Goal: Task Accomplishment & Management: Manage account settings

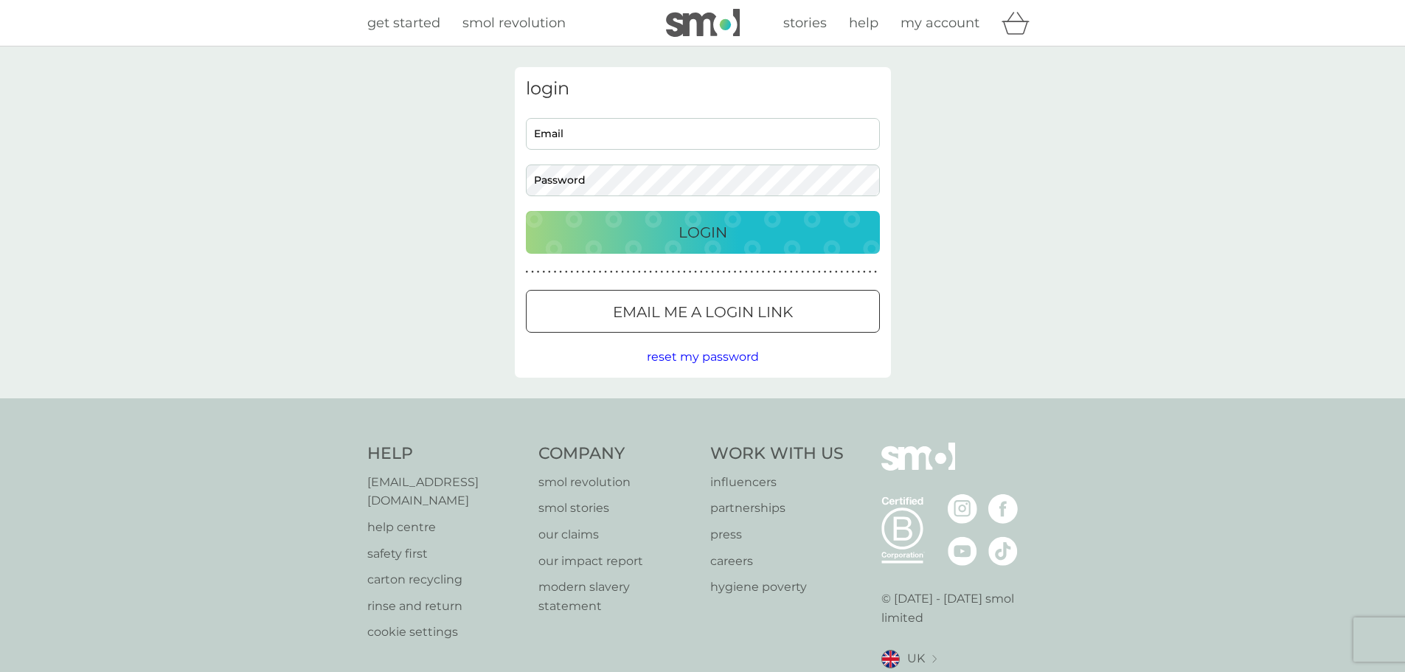
click at [648, 139] on input "Email" at bounding box center [703, 134] width 354 height 32
type input "c.hammer90@googlemail.com"
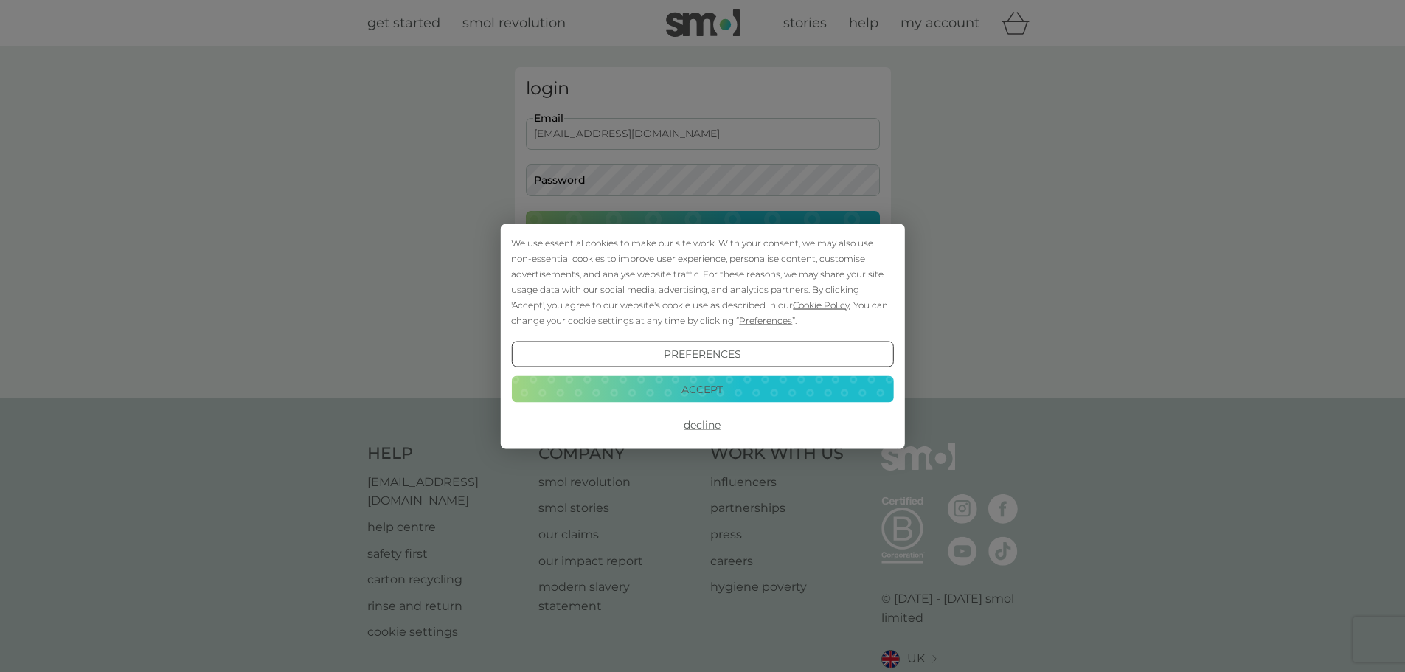
click at [709, 426] on button "Decline" at bounding box center [702, 425] width 382 height 27
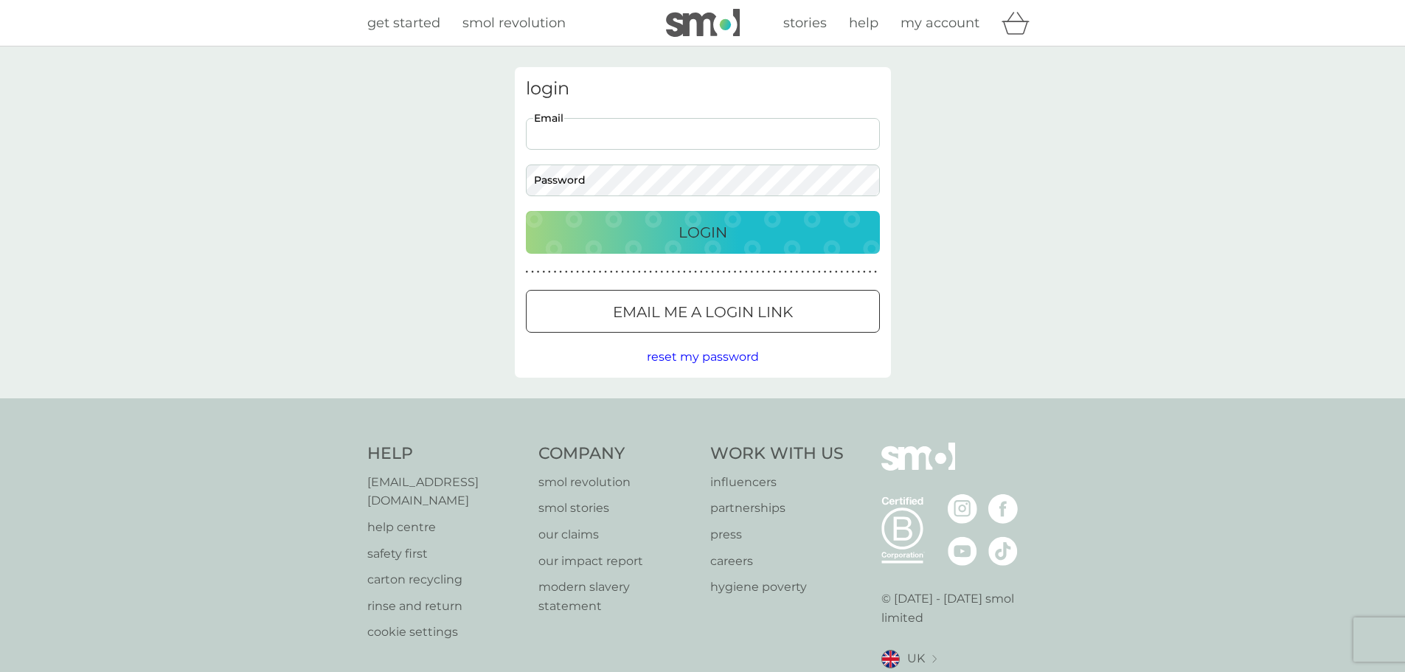
click at [662, 149] on input "Email" at bounding box center [703, 134] width 354 height 32
click at [654, 127] on input "Email" at bounding box center [703, 134] width 354 height 32
type input "c.hammer90@googlemail.com"
click at [526, 211] on button "Login" at bounding box center [703, 232] width 354 height 43
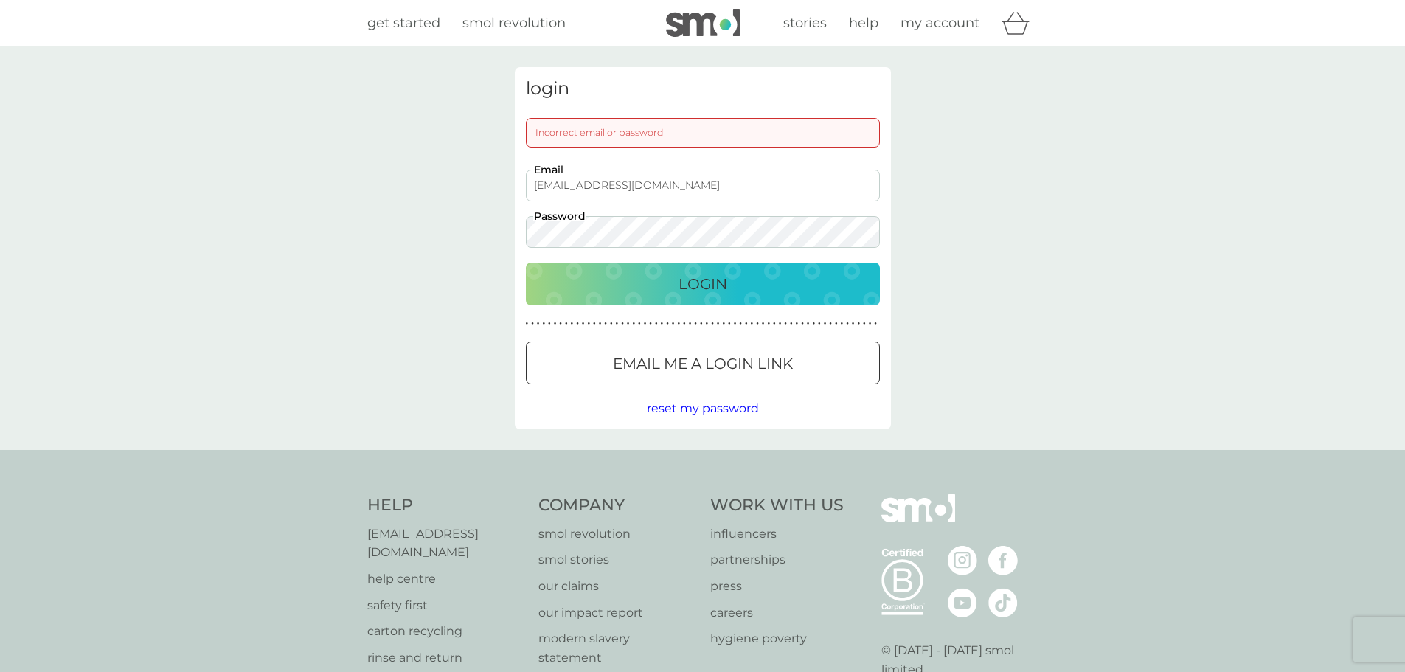
click at [526, 263] on button "Login" at bounding box center [703, 284] width 354 height 43
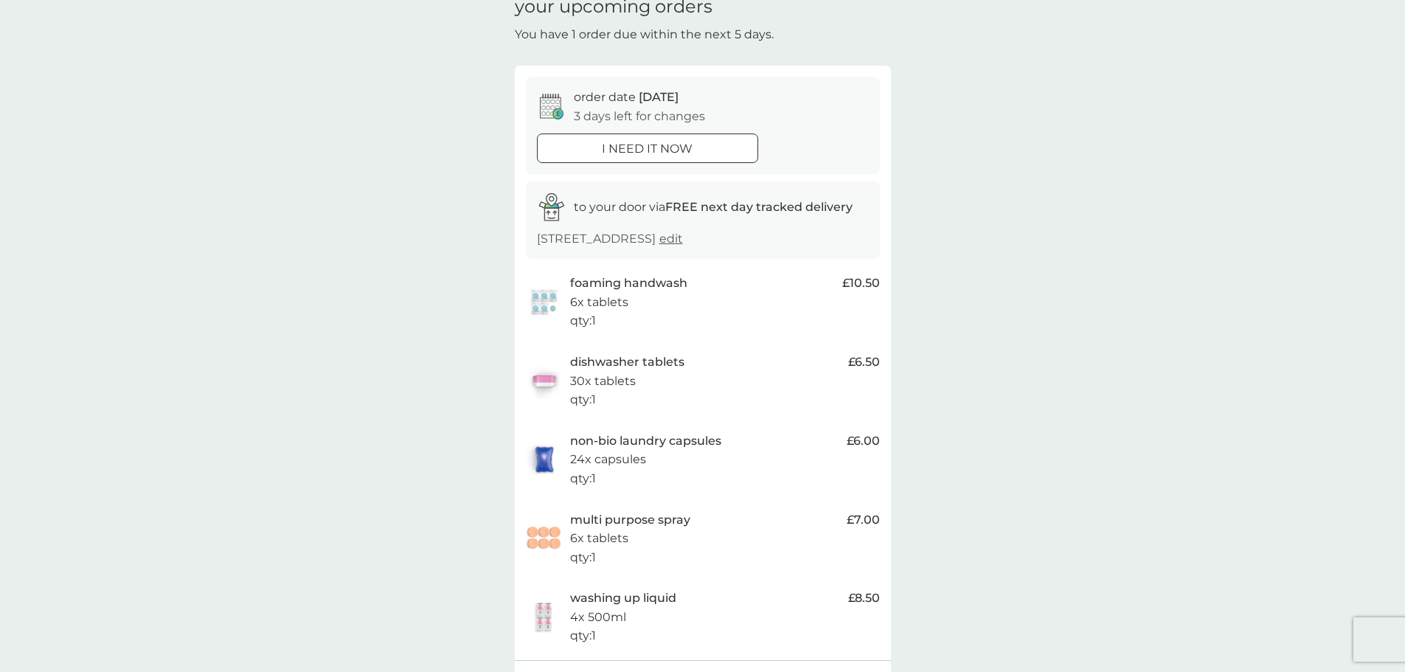
scroll to position [295, 0]
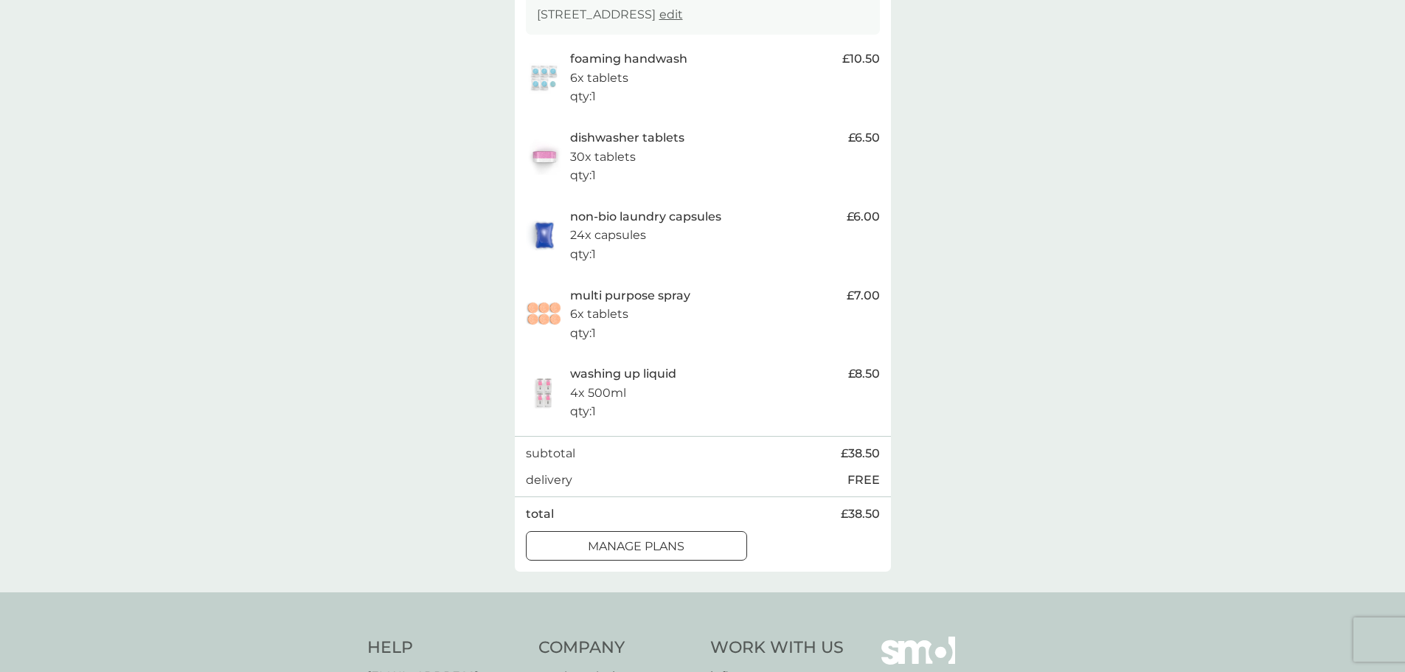
click at [647, 541] on div at bounding box center [636, 545] width 53 height 15
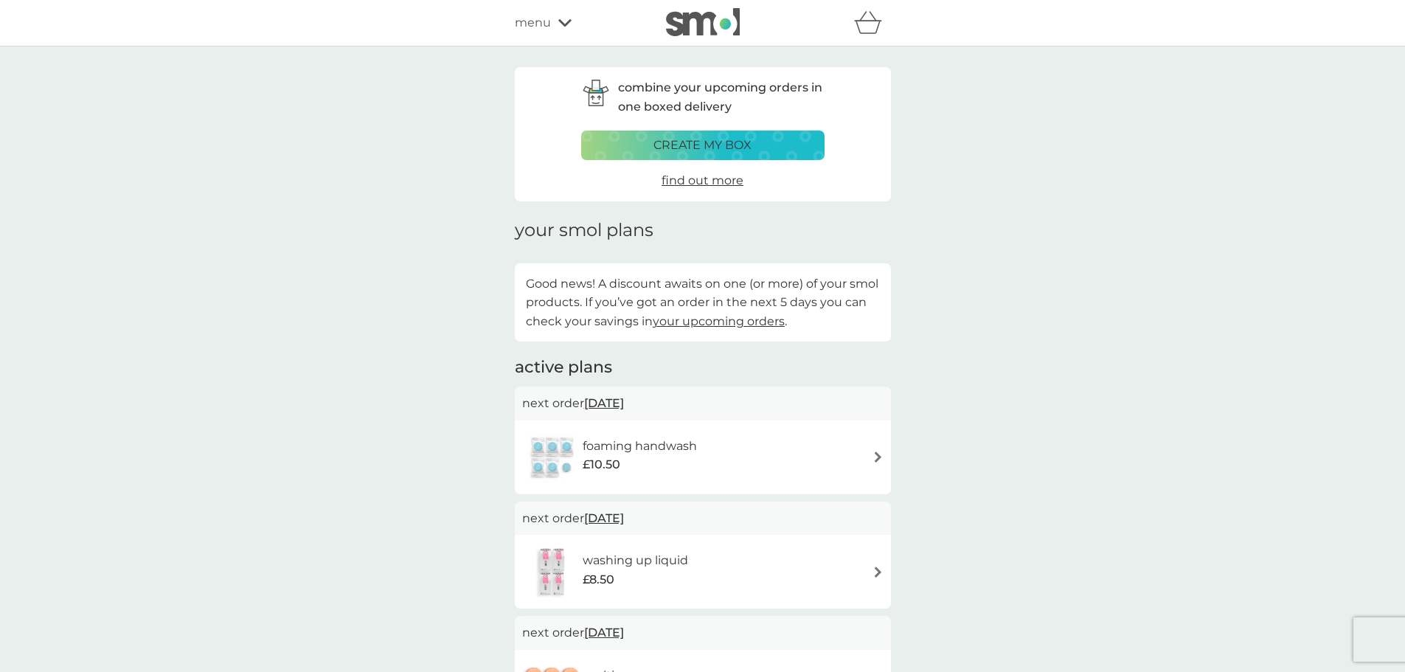
click at [724, 319] on span "your upcoming orders" at bounding box center [719, 321] width 132 height 14
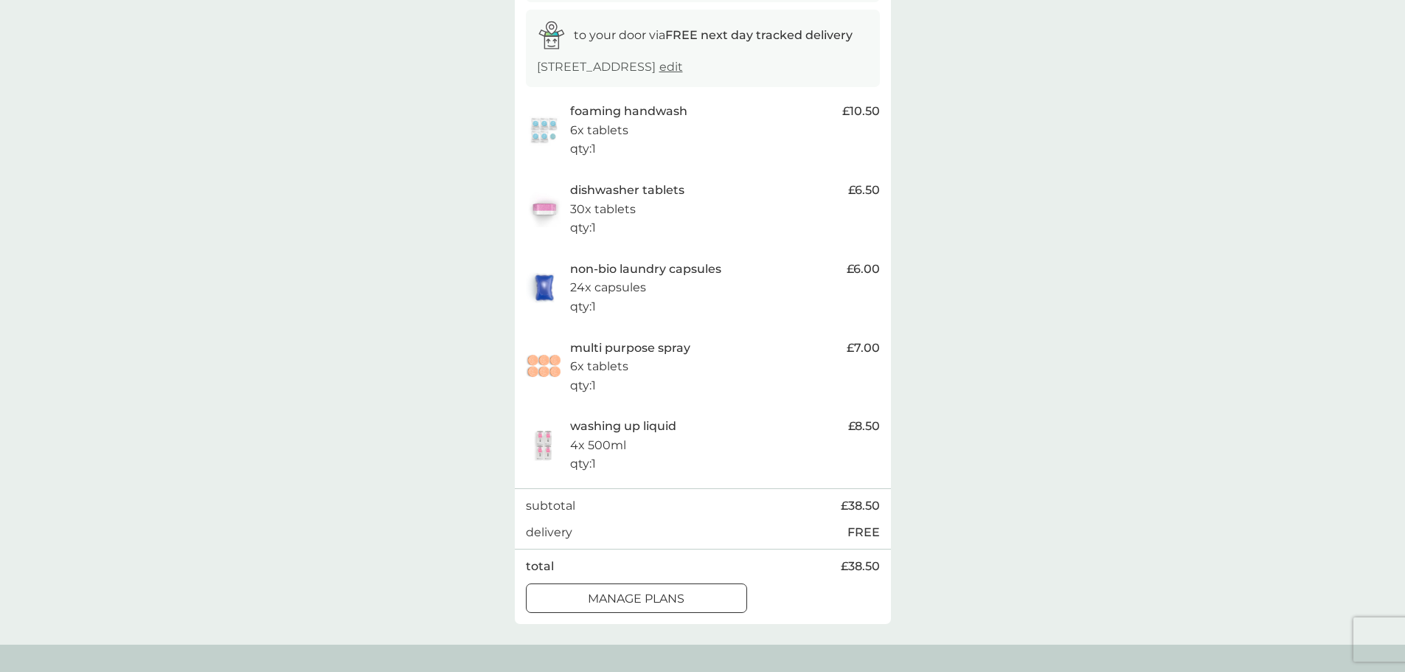
scroll to position [295, 0]
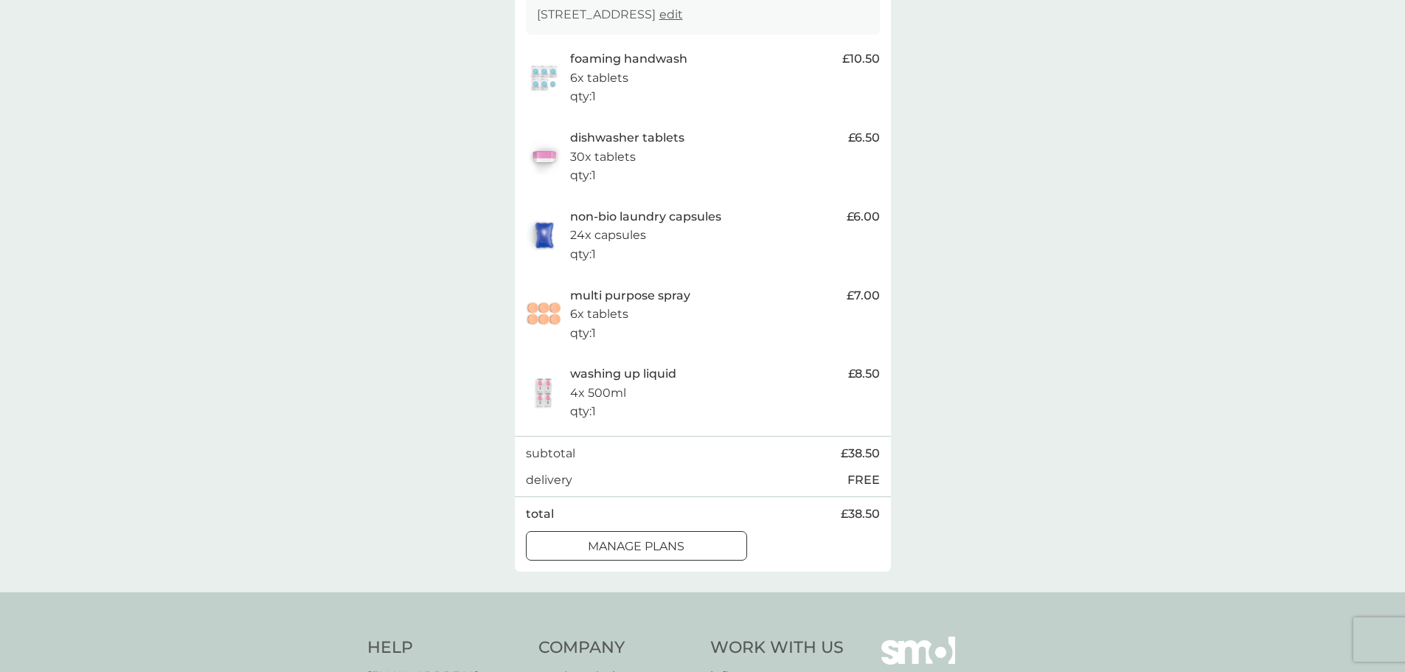
click at [651, 552] on div at bounding box center [636, 545] width 53 height 15
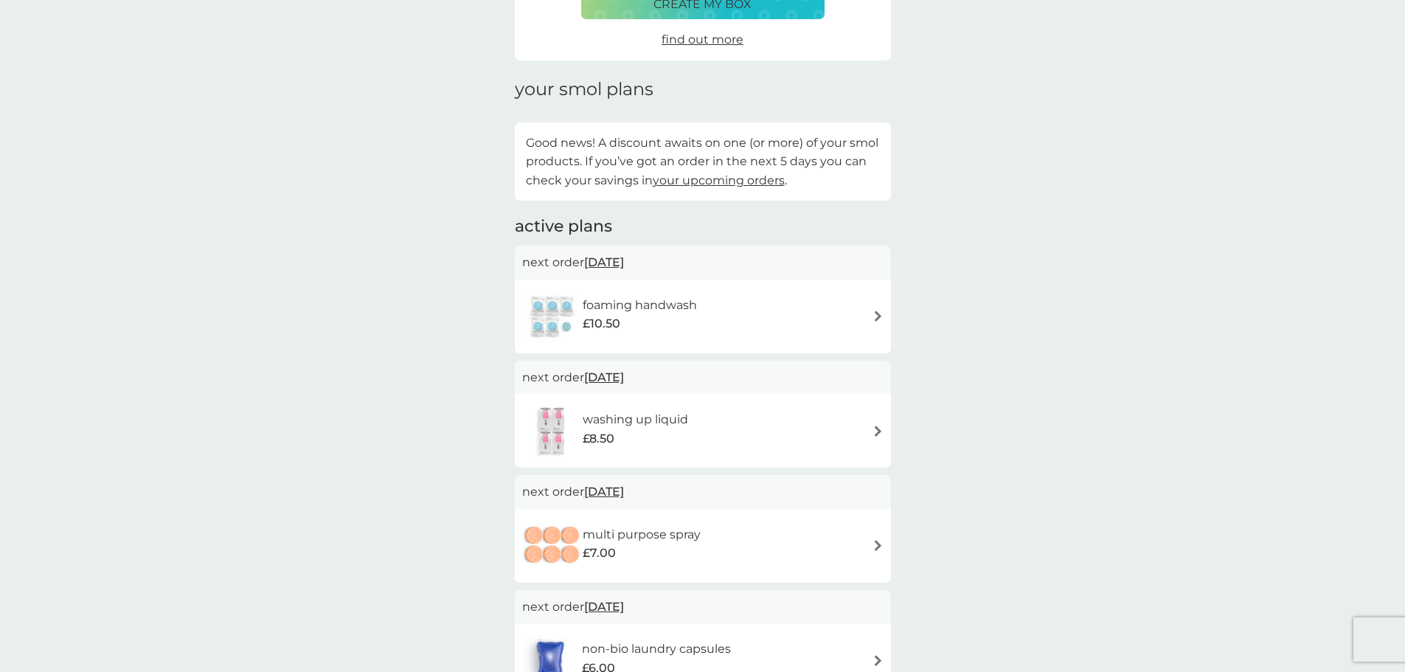
scroll to position [148, 0]
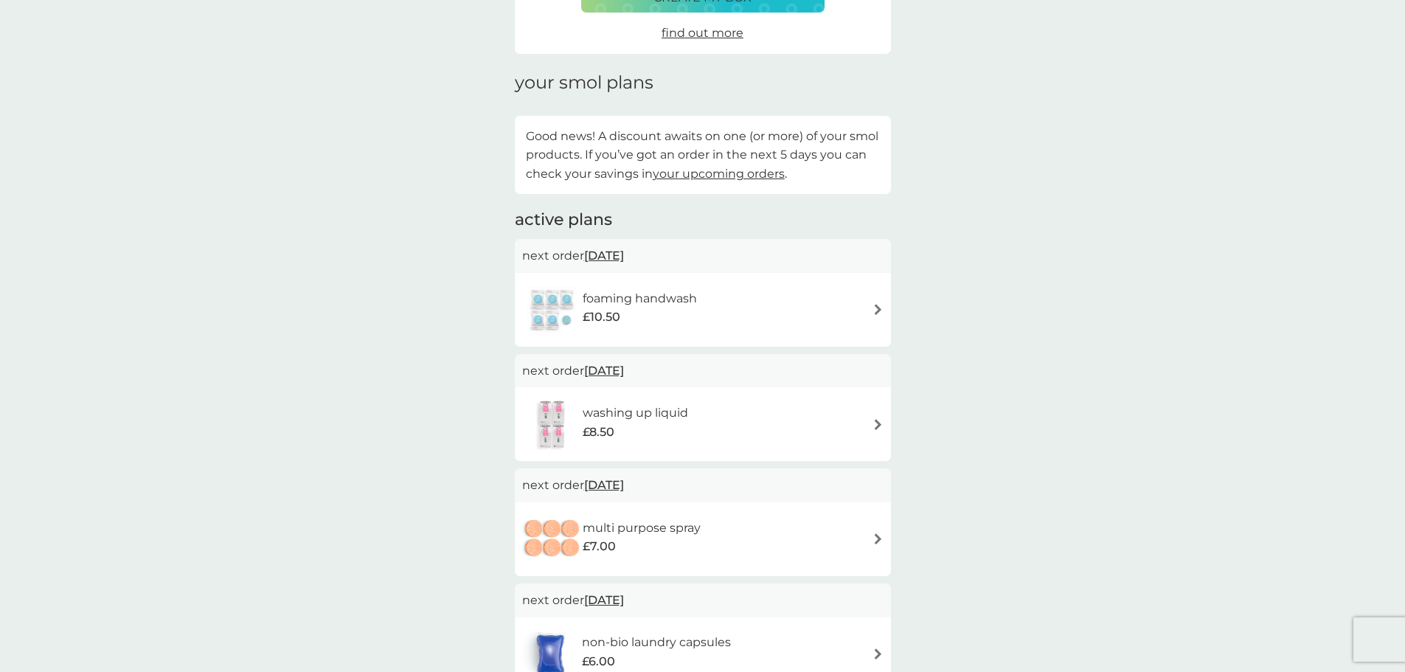
click at [875, 304] on img at bounding box center [878, 309] width 11 height 11
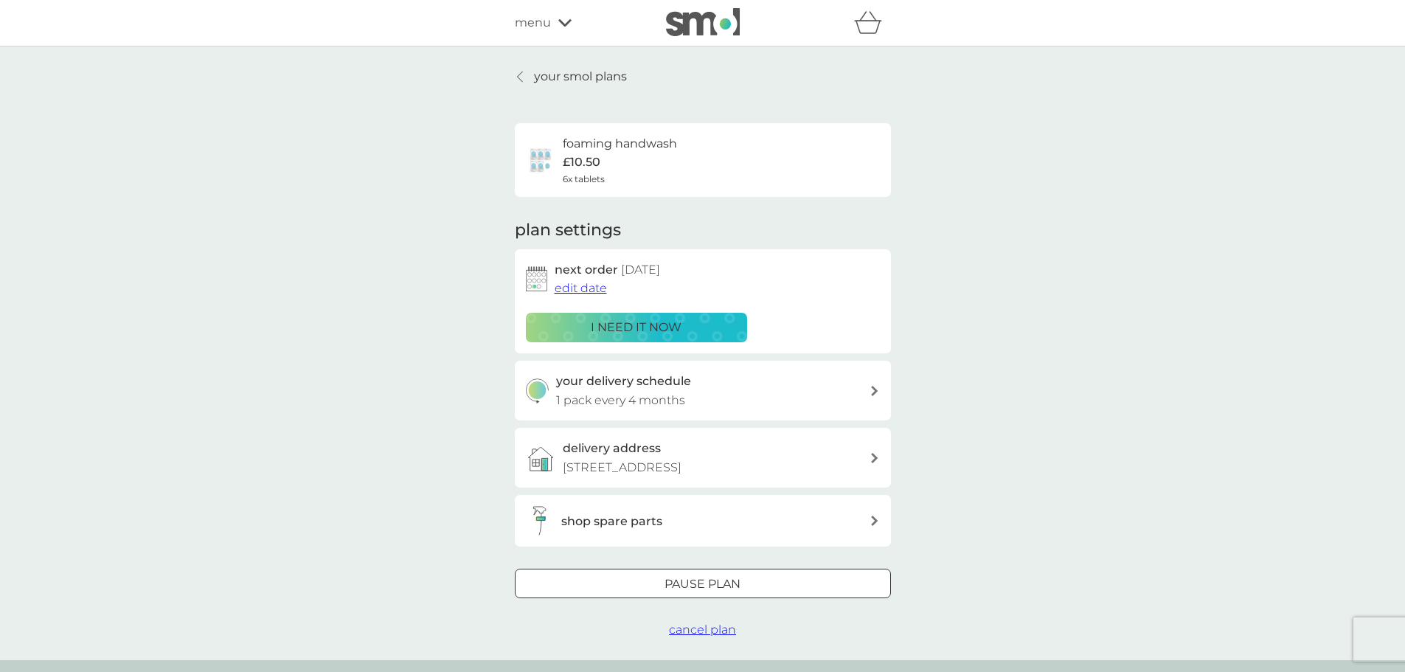
click at [707, 634] on span "cancel plan" at bounding box center [702, 629] width 67 height 14
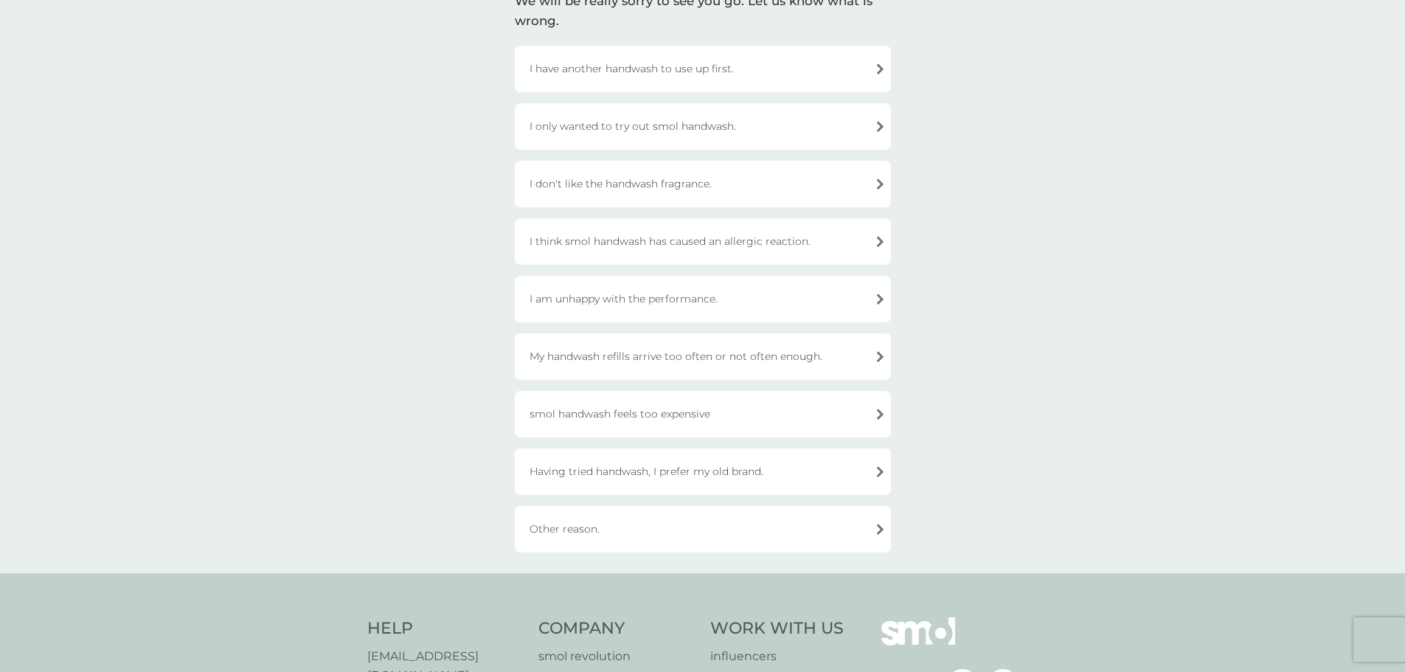
scroll to position [74, 0]
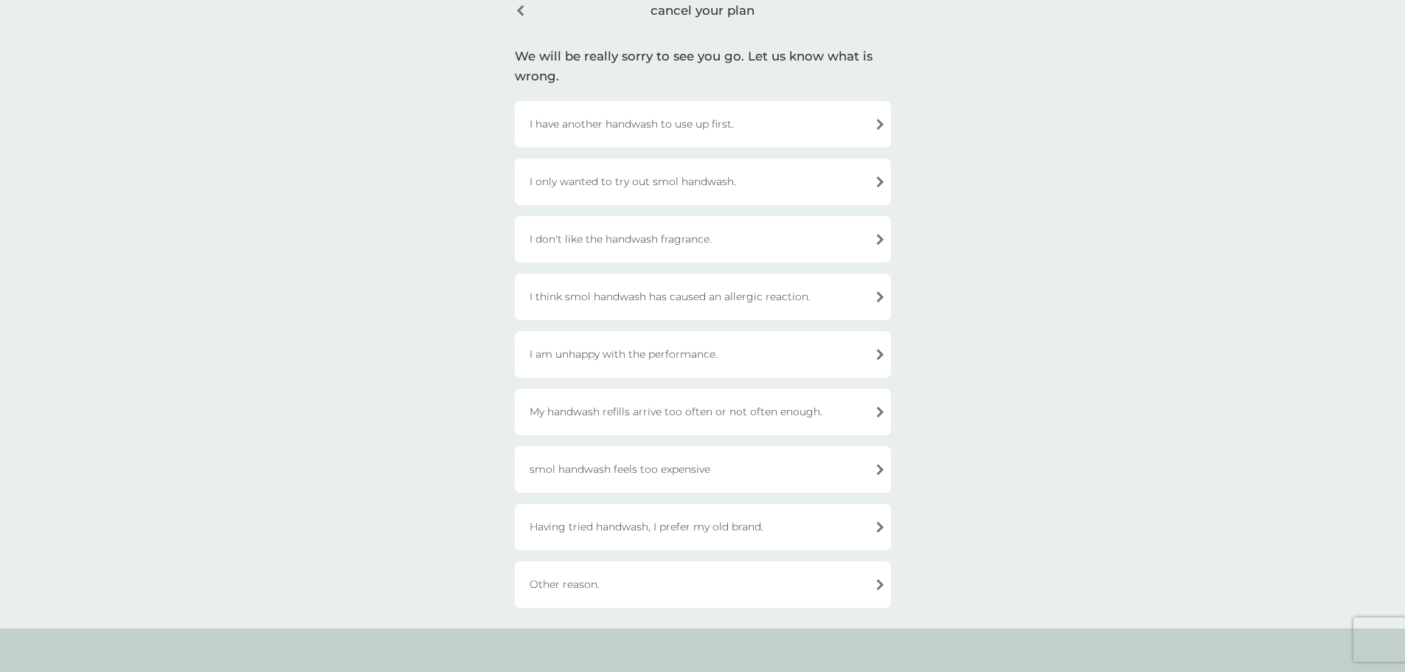
click at [780, 117] on div "I have another handwash to use up first." at bounding box center [703, 124] width 376 height 46
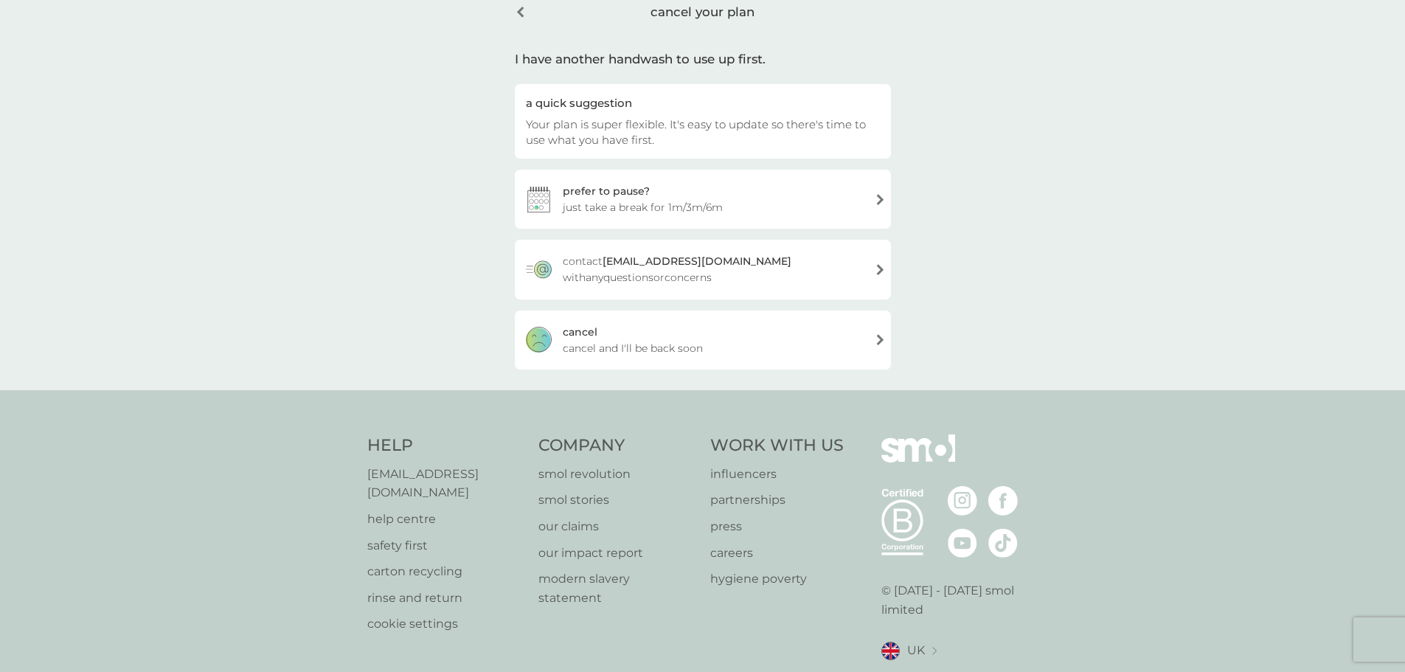
click at [681, 352] on span "cancel and I'll be back soon" at bounding box center [633, 348] width 140 height 16
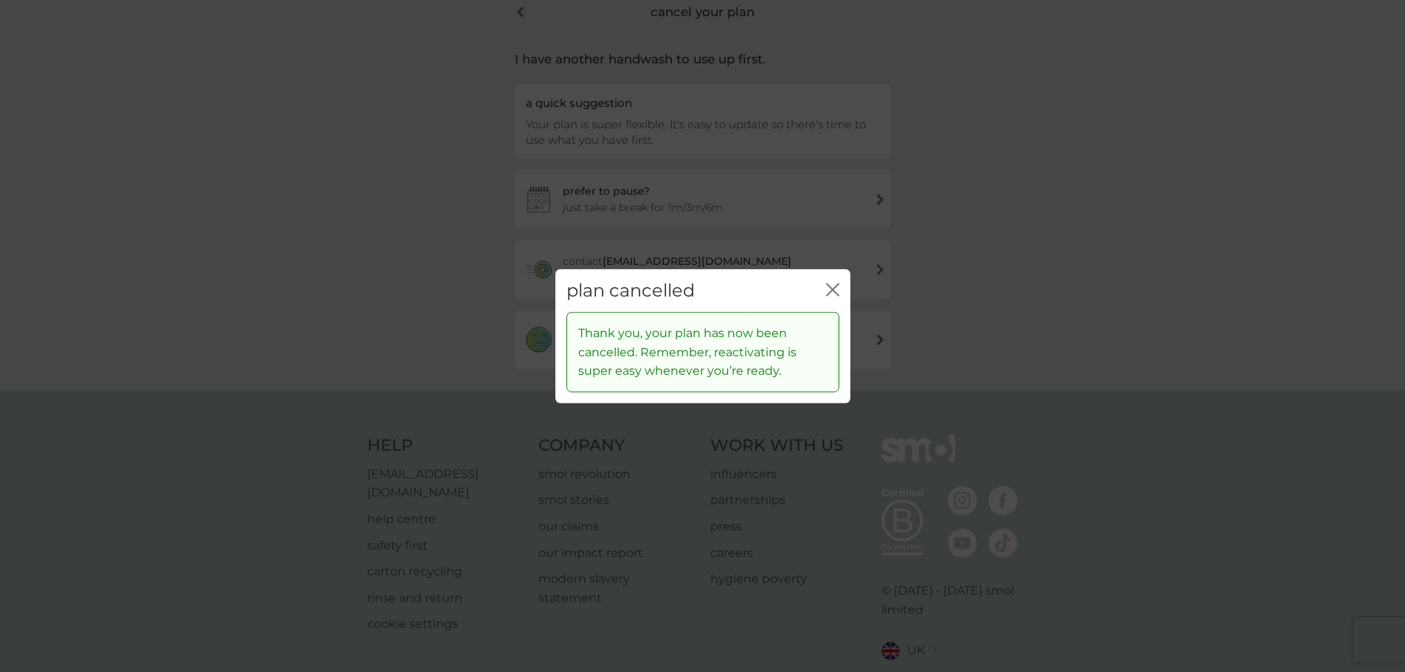
click at [831, 280] on div "close" at bounding box center [832, 290] width 13 height 21
click at [830, 297] on button "close" at bounding box center [832, 289] width 13 height 15
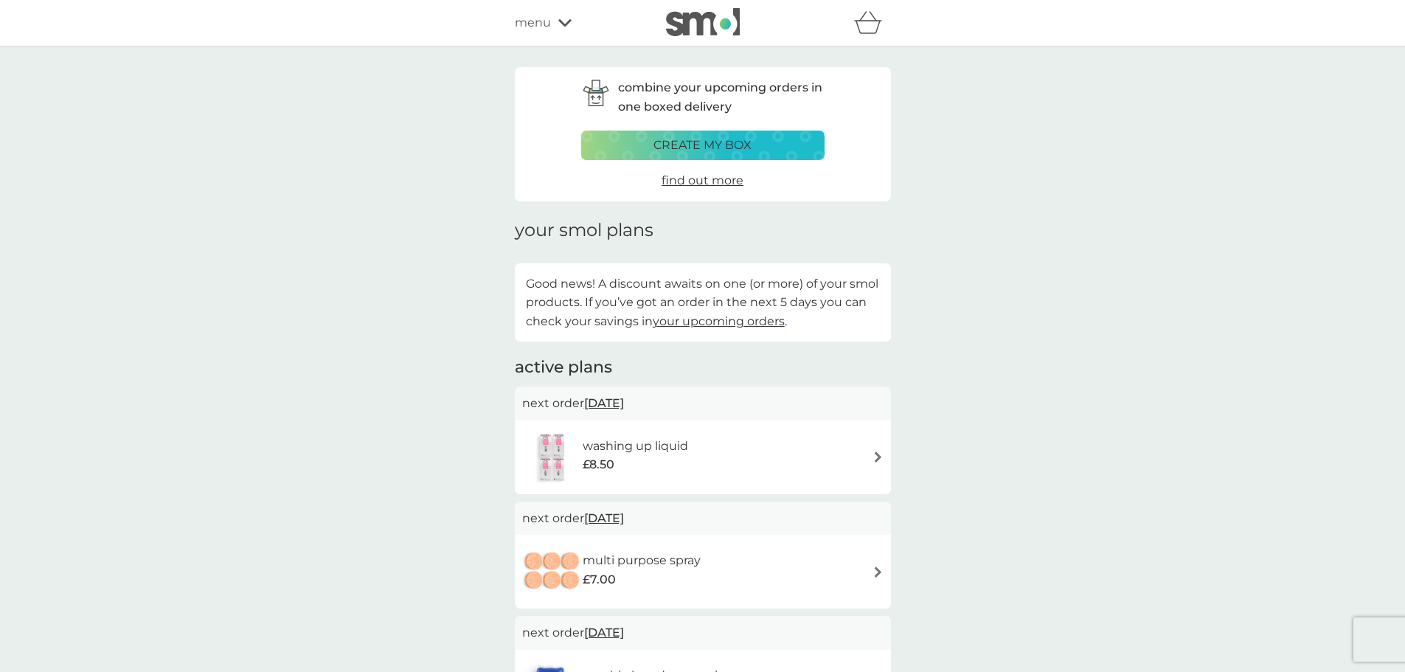
click at [830, 288] on p "Good news! A discount awaits on one (or more) of your smol products. If you’ve …" at bounding box center [703, 302] width 354 height 57
click at [860, 467] on div "washing up liquid £8.50" at bounding box center [702, 457] width 361 height 52
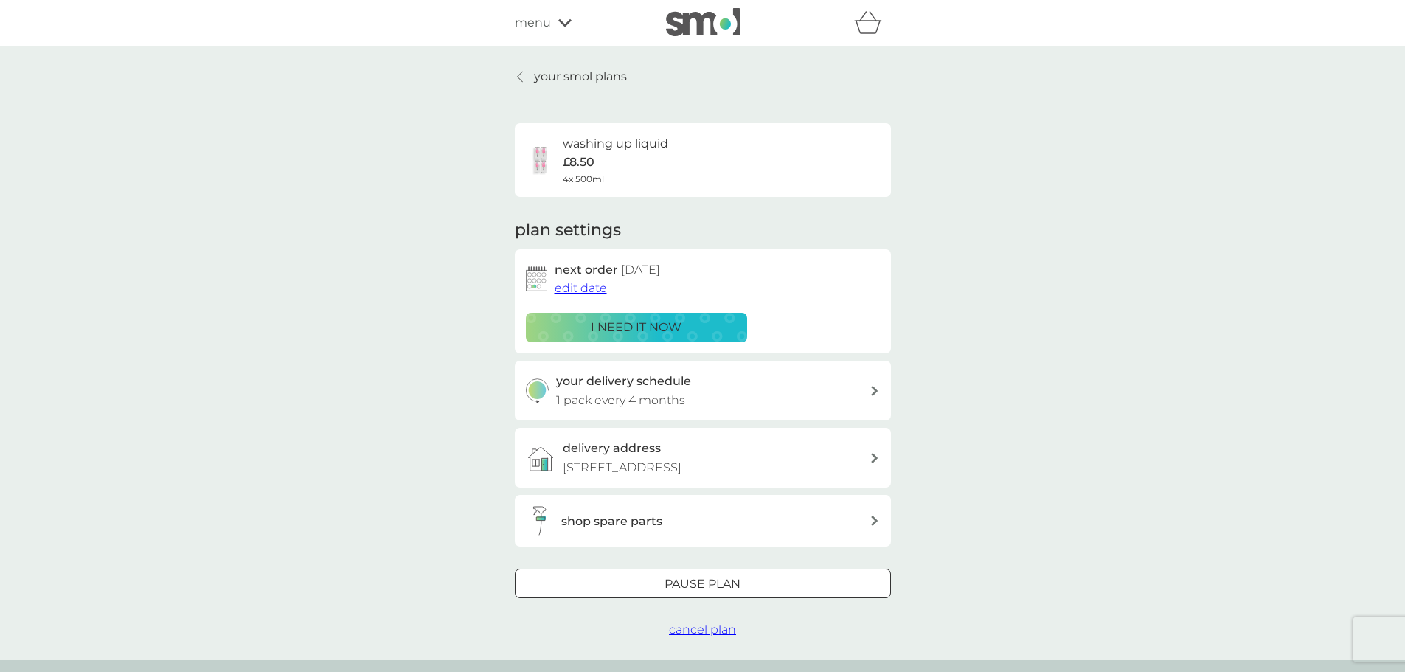
click at [712, 629] on span "cancel plan" at bounding box center [702, 629] width 67 height 14
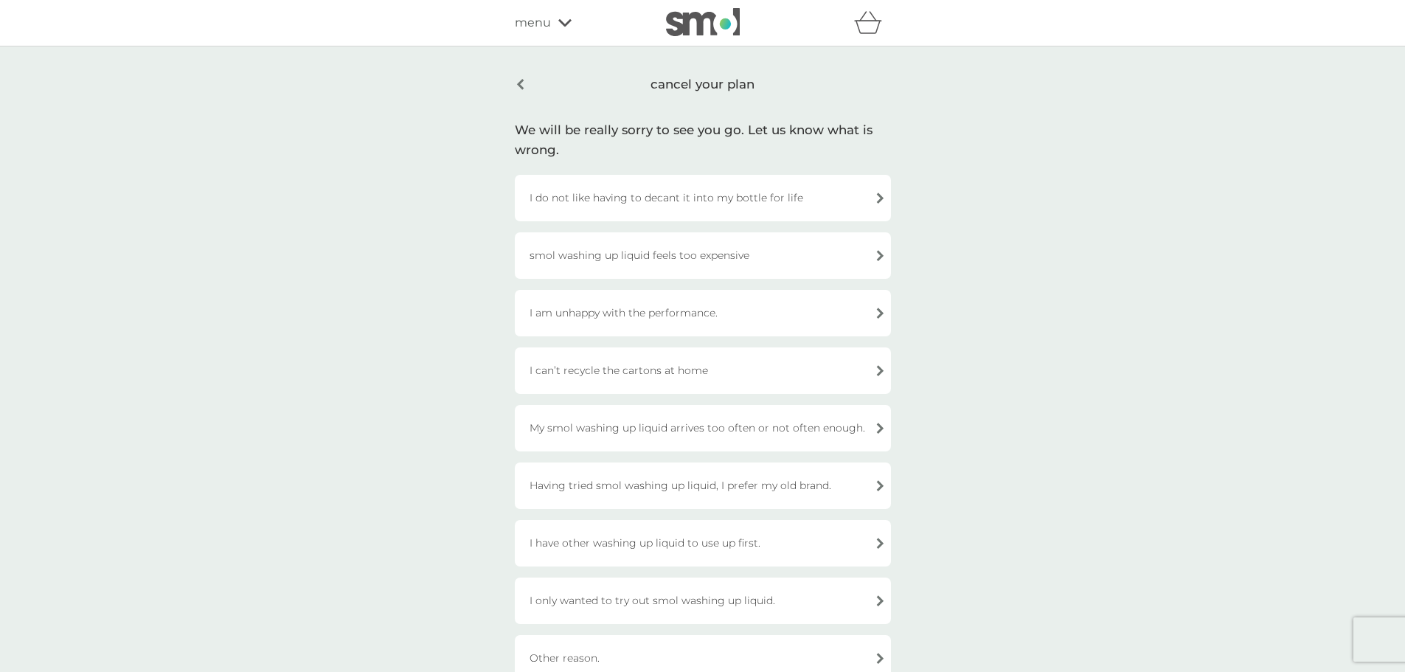
click at [706, 549] on div "I have other washing up liquid to use up first." at bounding box center [703, 543] width 376 height 46
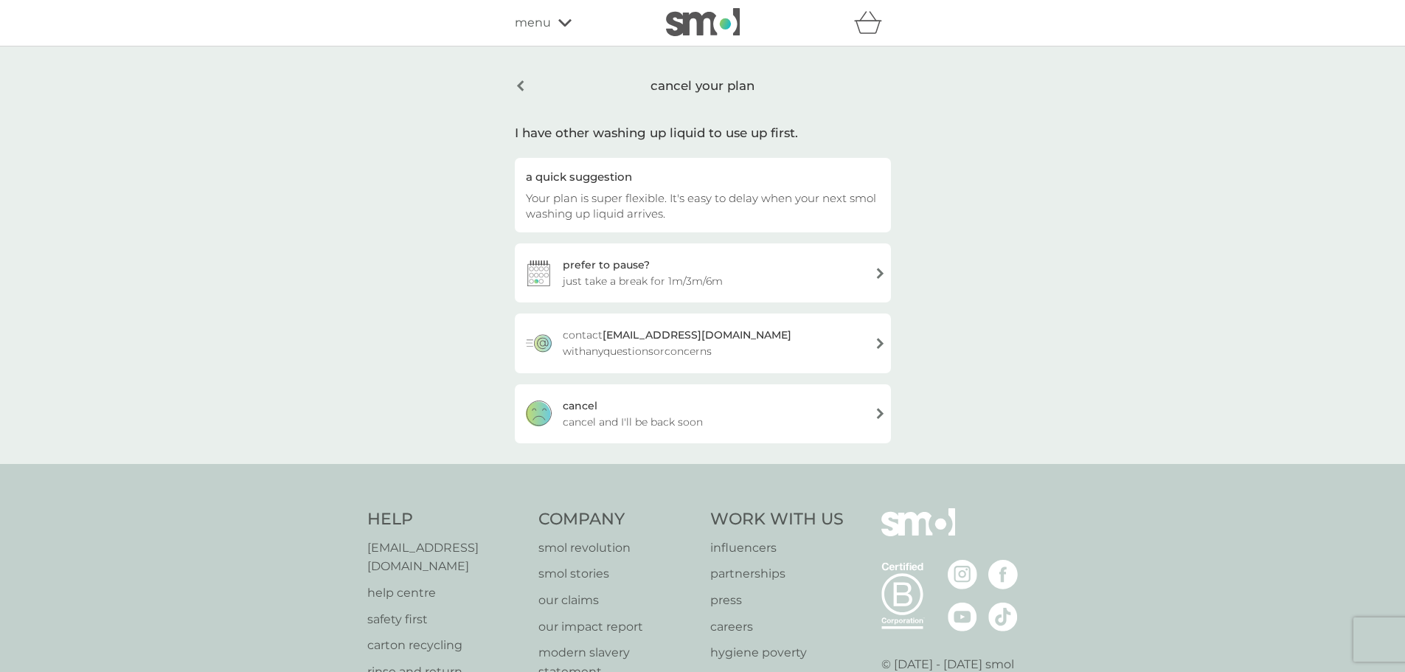
click at [714, 409] on div "[PERSON_NAME] and I'll be back soon" at bounding box center [703, 413] width 376 height 59
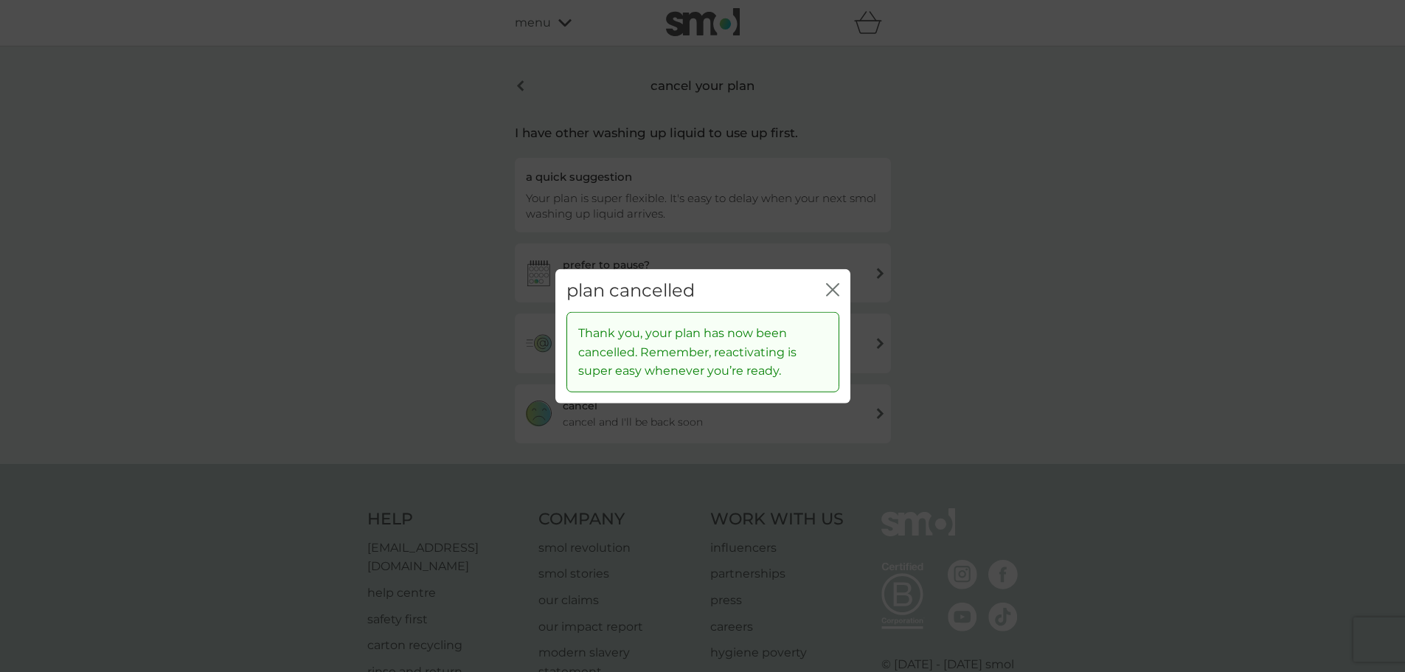
click at [833, 286] on icon "close" at bounding box center [832, 288] width 13 height 13
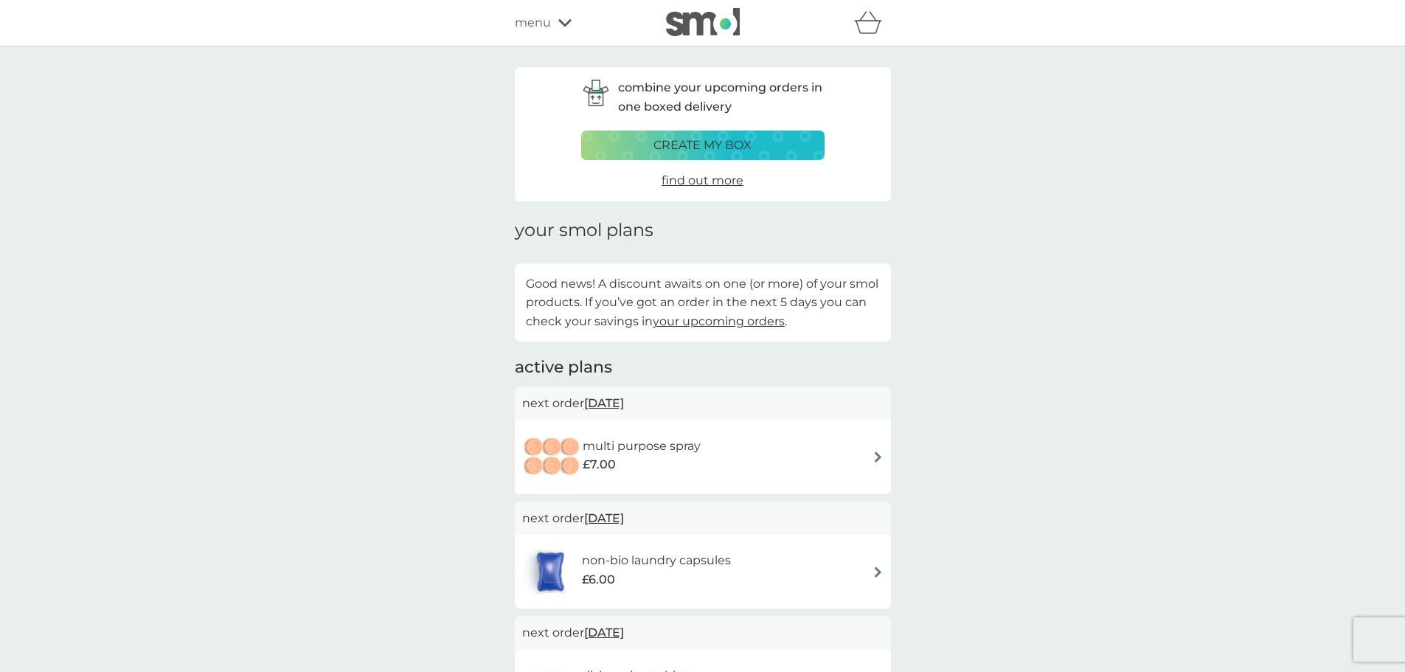
click at [860, 457] on div "multi purpose spray £7.00" at bounding box center [702, 457] width 361 height 52
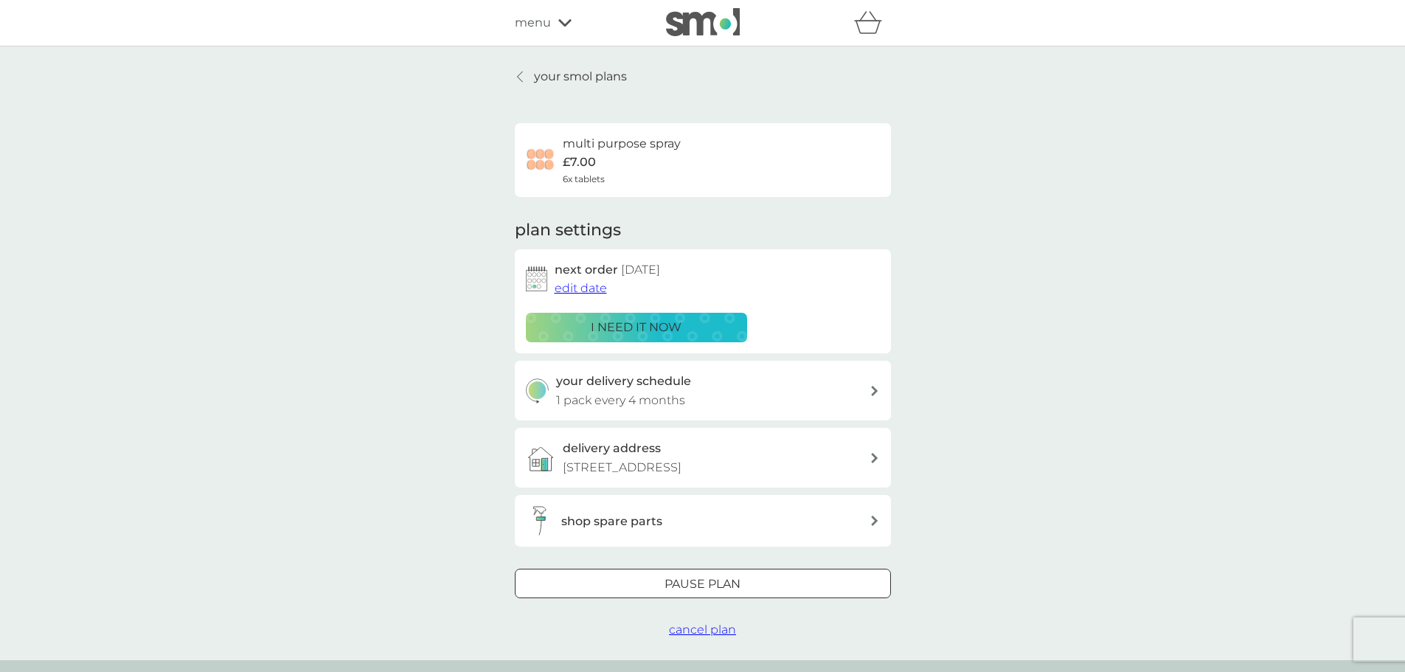
click at [726, 633] on span "cancel plan" at bounding box center [702, 629] width 67 height 14
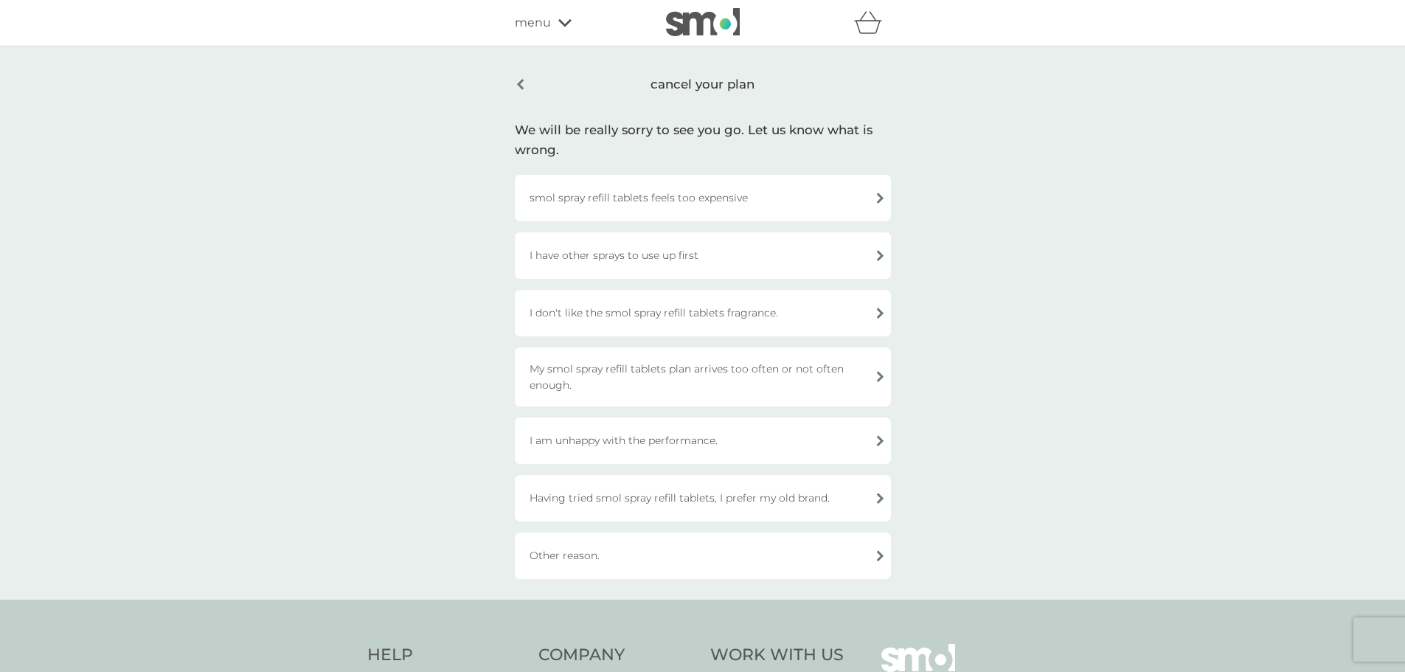
click at [671, 267] on div "I have other sprays to use up first" at bounding box center [703, 255] width 376 height 46
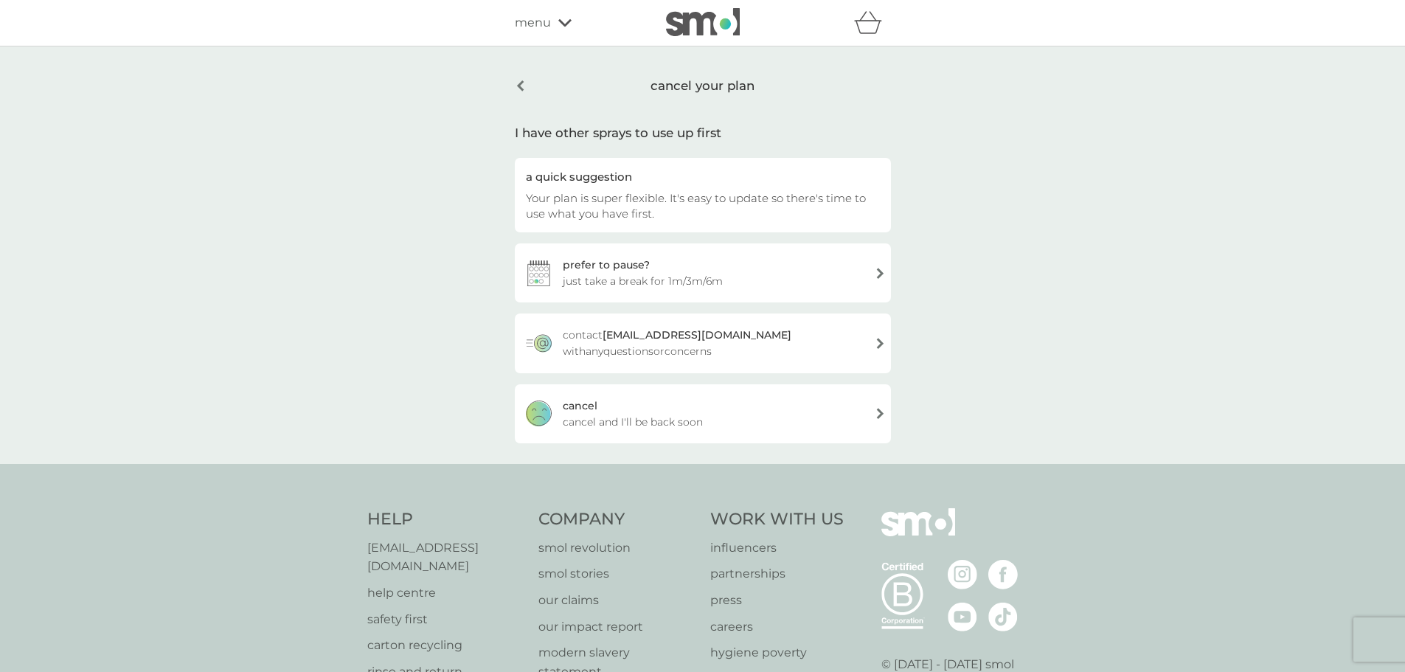
click at [669, 427] on span "cancel and I'll be back soon" at bounding box center [633, 422] width 140 height 16
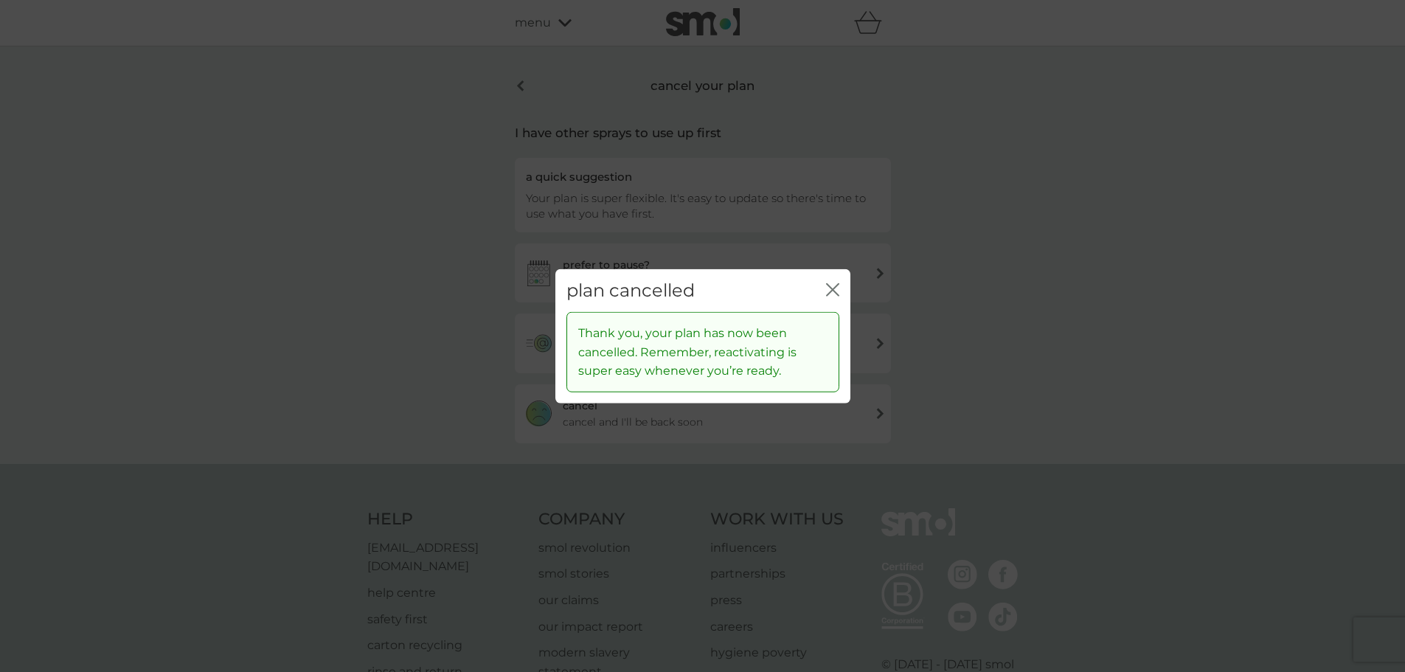
click at [831, 288] on icon "close" at bounding box center [830, 289] width 6 height 12
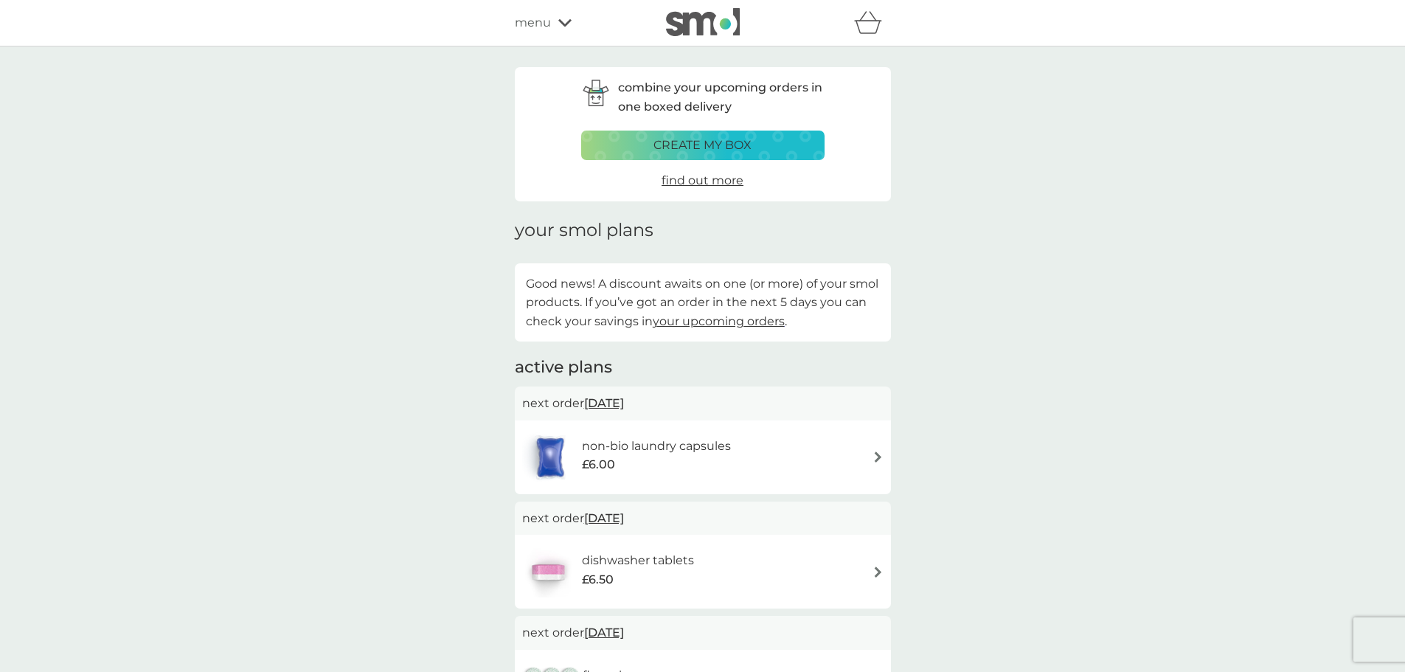
click at [873, 461] on img at bounding box center [878, 456] width 11 height 11
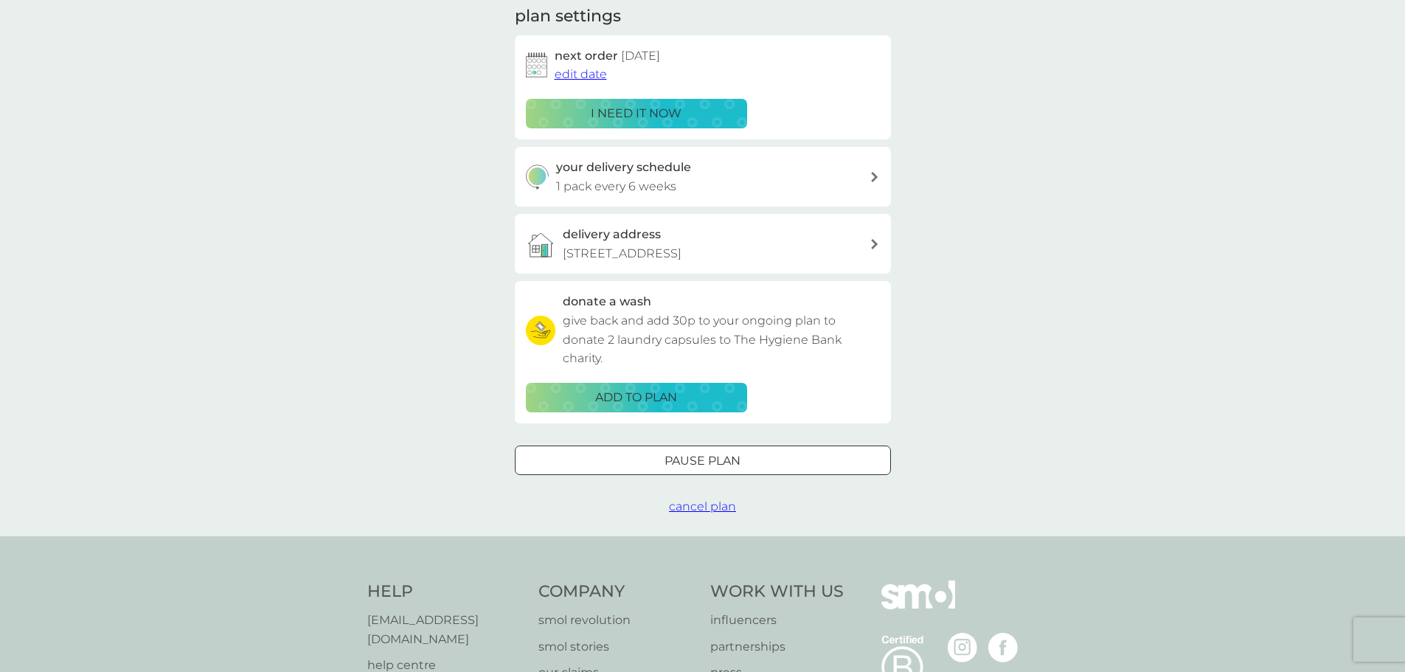
scroll to position [221, 0]
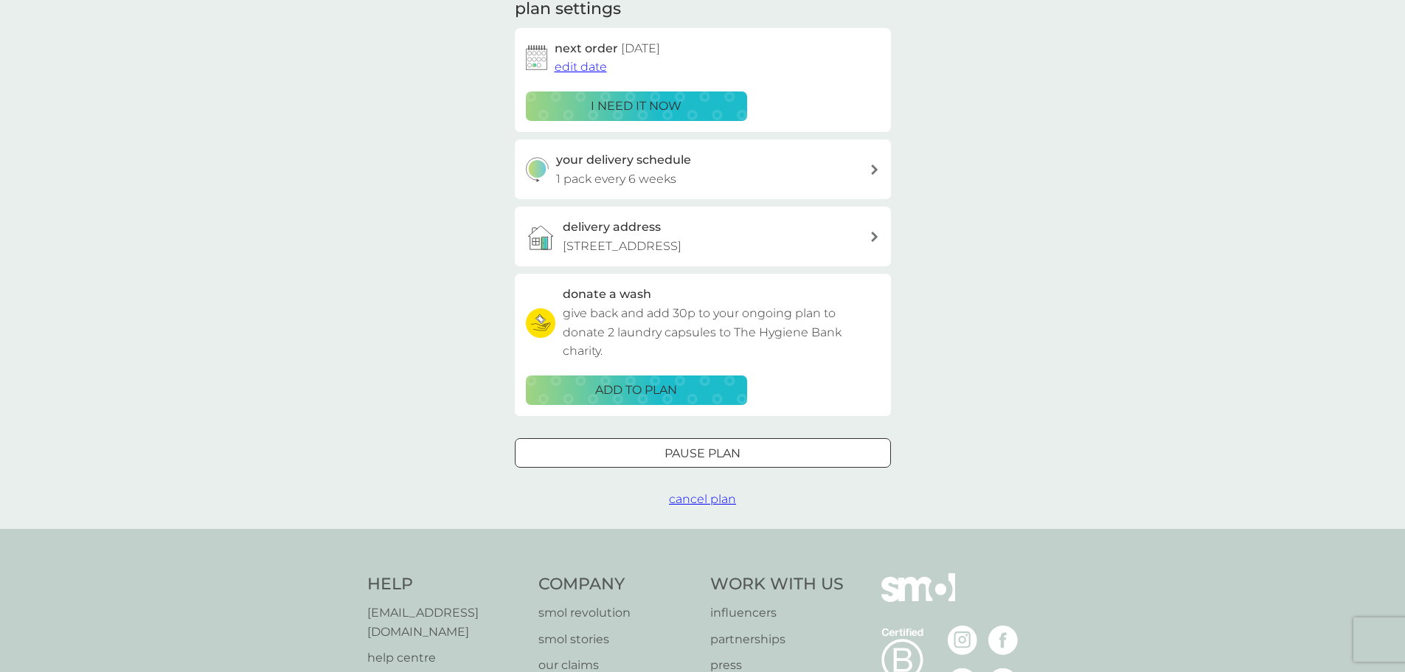
click at [713, 496] on span "cancel plan" at bounding box center [702, 499] width 67 height 14
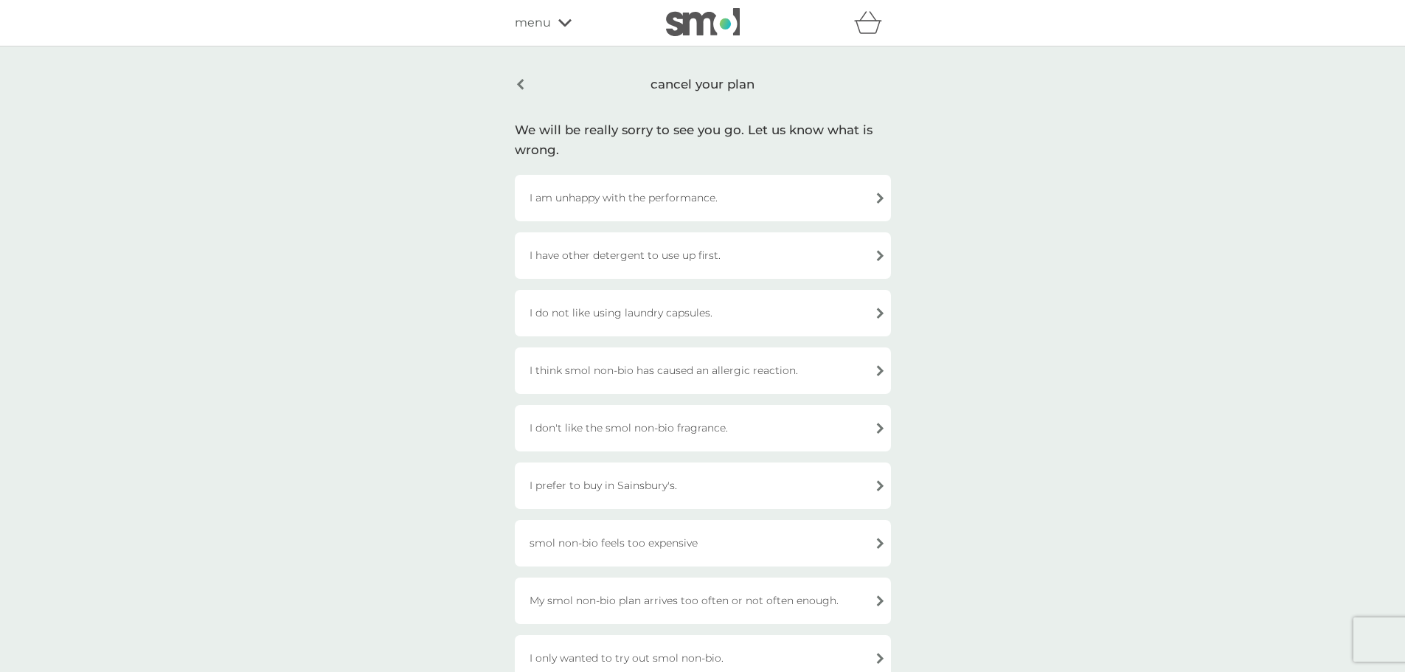
click at [694, 249] on div "I have other detergent to use up first." at bounding box center [703, 255] width 376 height 46
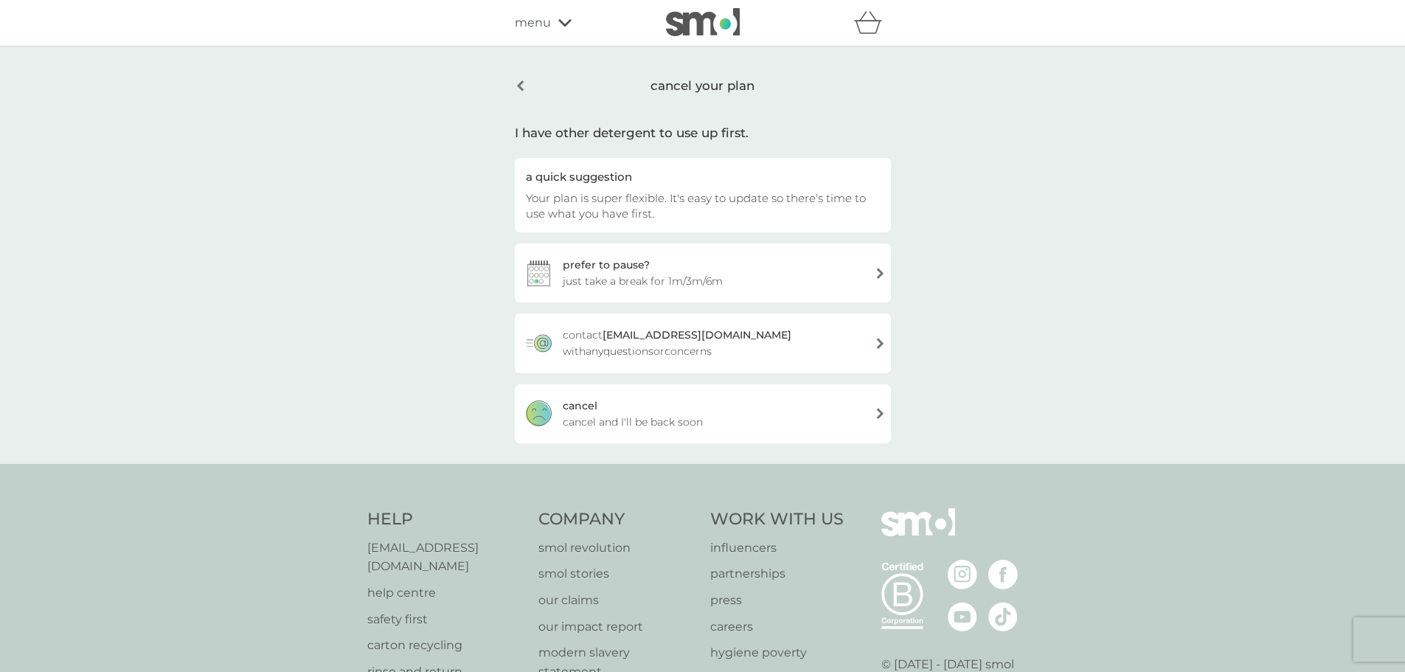
click at [680, 415] on span "cancel and I'll be back soon" at bounding box center [633, 422] width 140 height 16
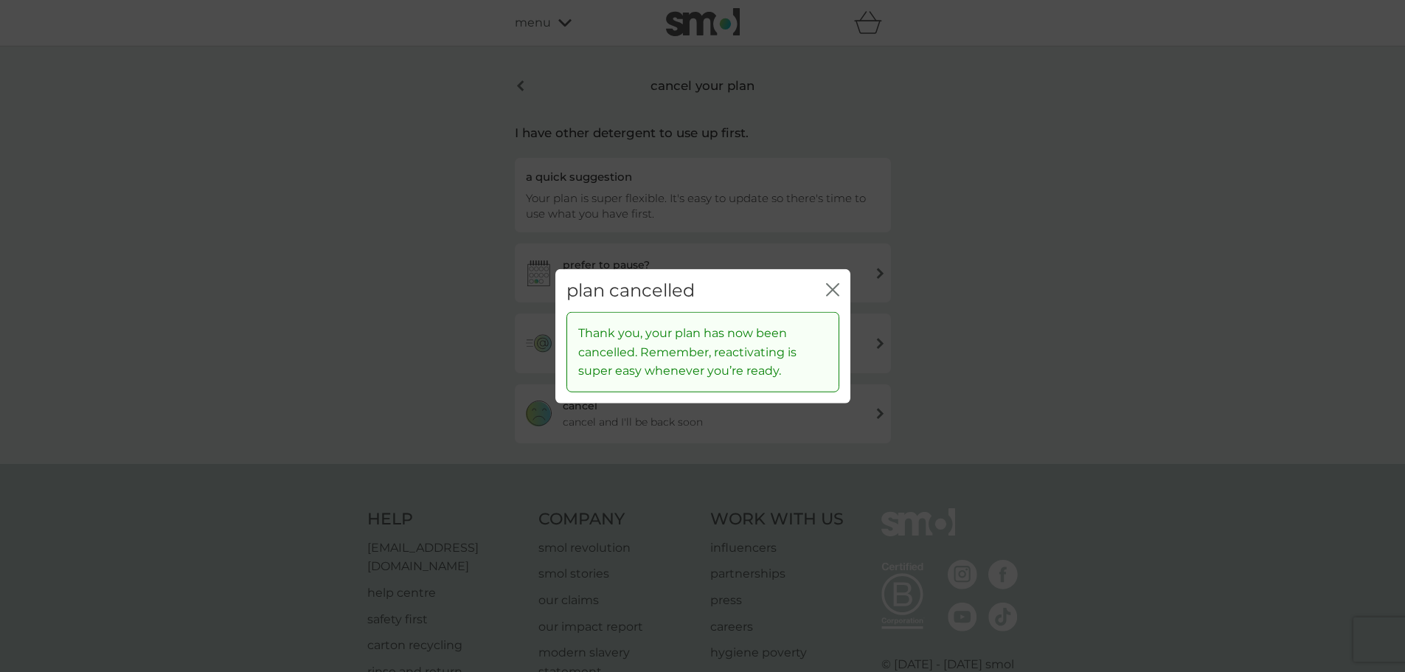
click at [833, 290] on icon "close" at bounding box center [836, 289] width 6 height 12
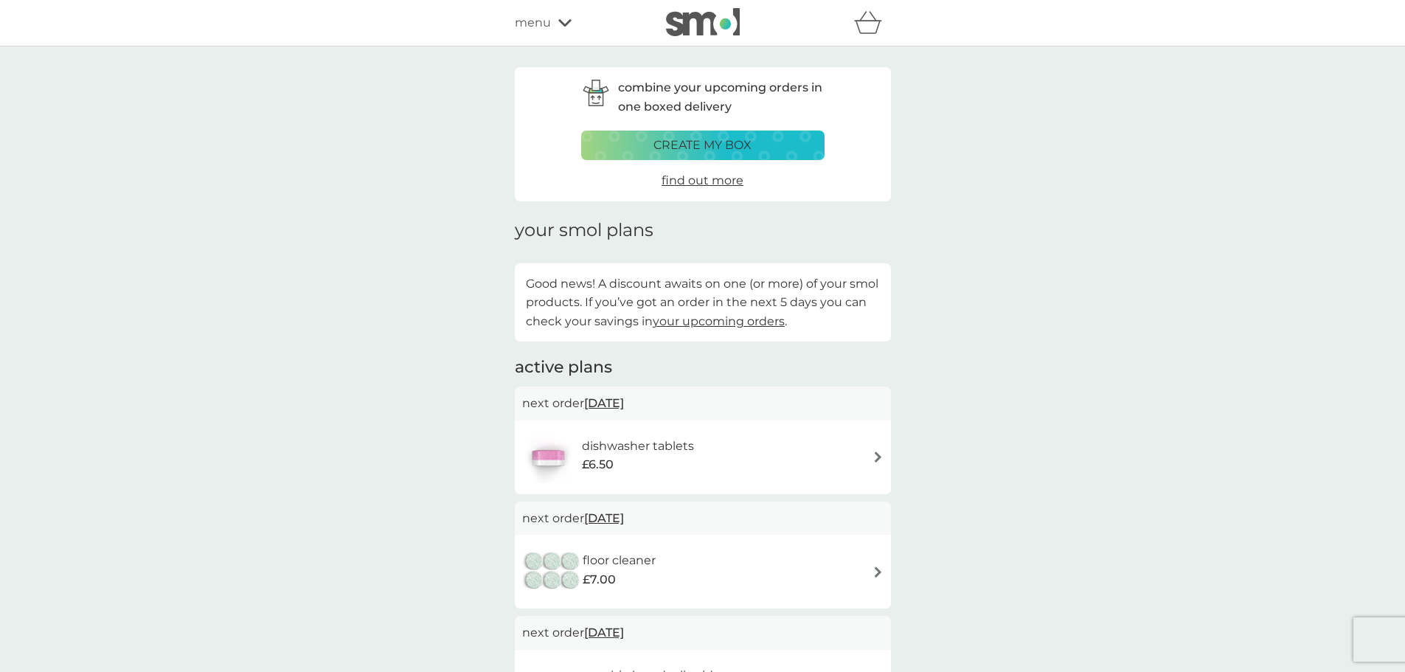
click at [721, 461] on div "dishwasher tablets £6.50" at bounding box center [702, 457] width 361 height 52
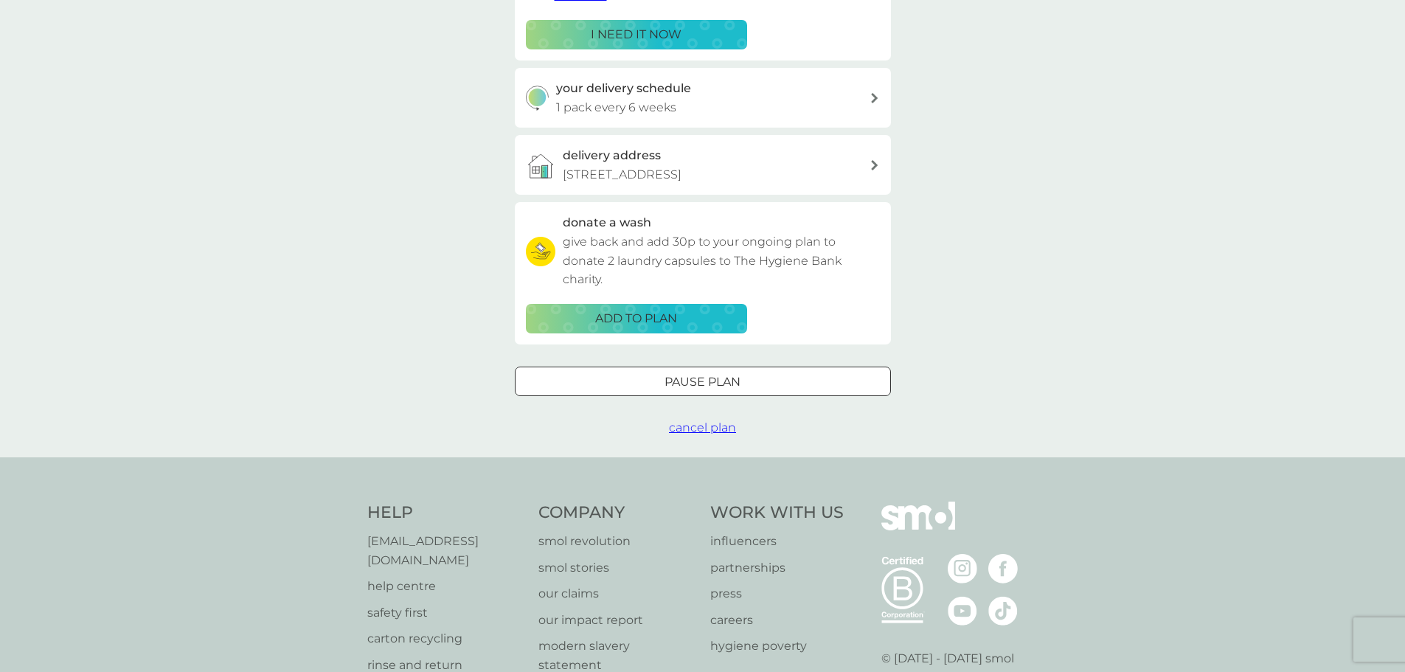
scroll to position [295, 0]
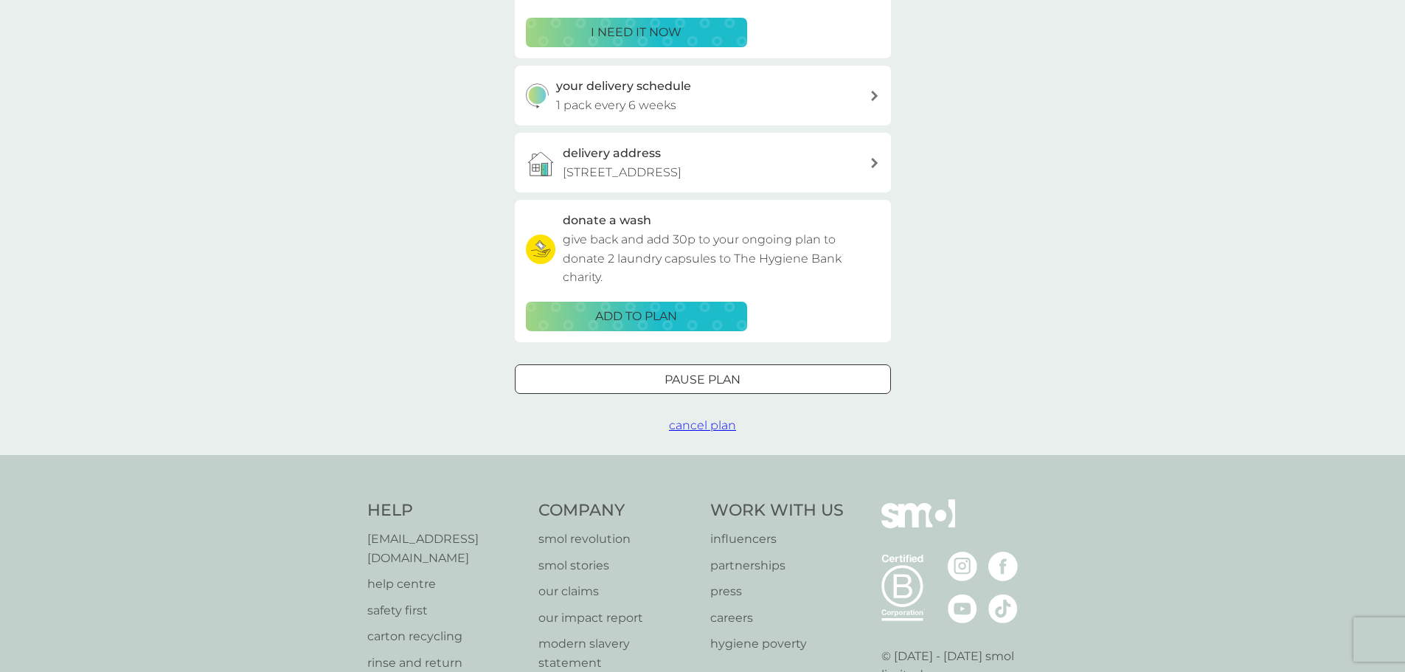
click at [702, 432] on button "cancel plan" at bounding box center [702, 425] width 67 height 19
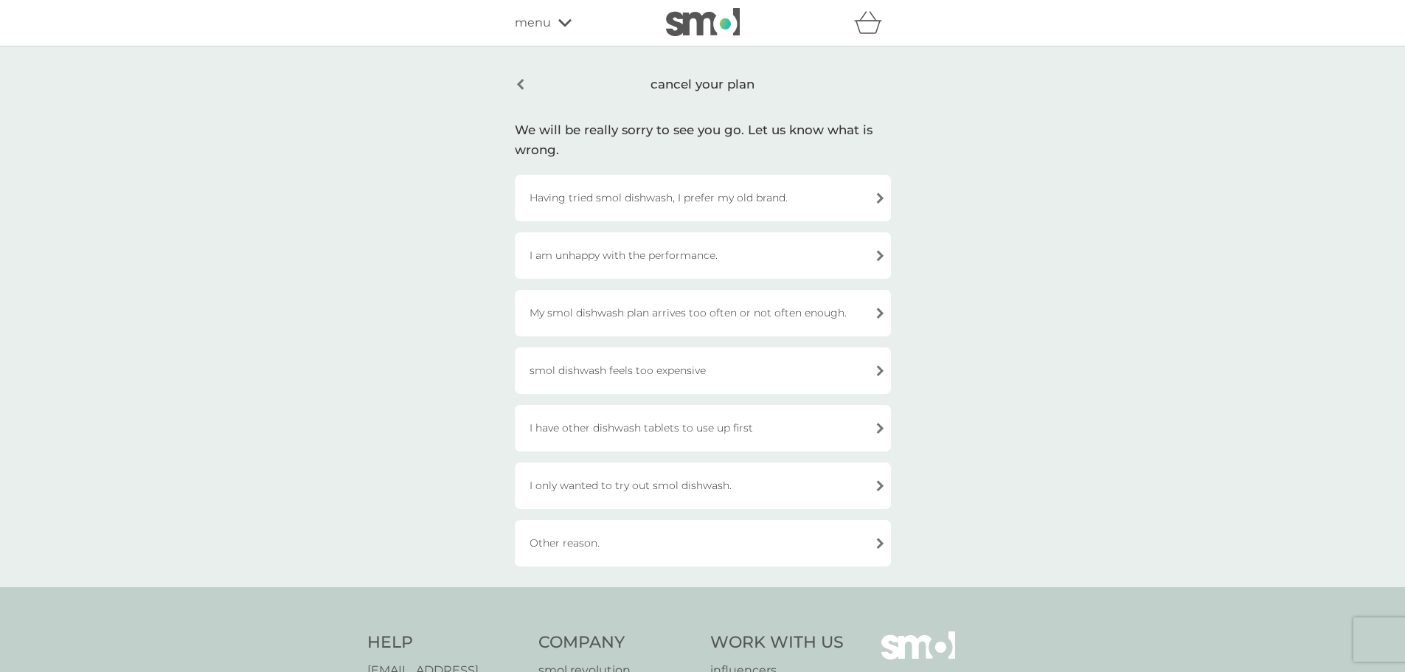
click at [648, 423] on div "I have other dishwash tablets to use up first" at bounding box center [703, 428] width 376 height 46
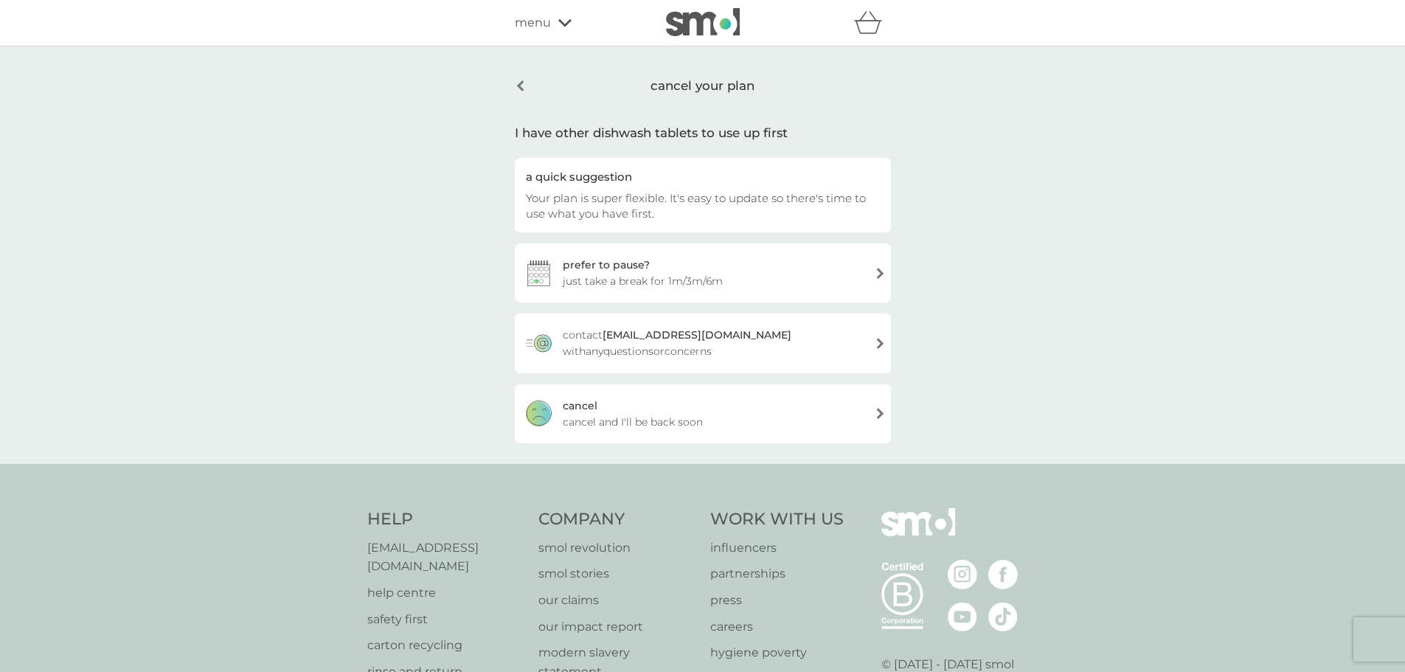
click at [648, 410] on div "[PERSON_NAME] and I'll be back soon" at bounding box center [703, 413] width 376 height 59
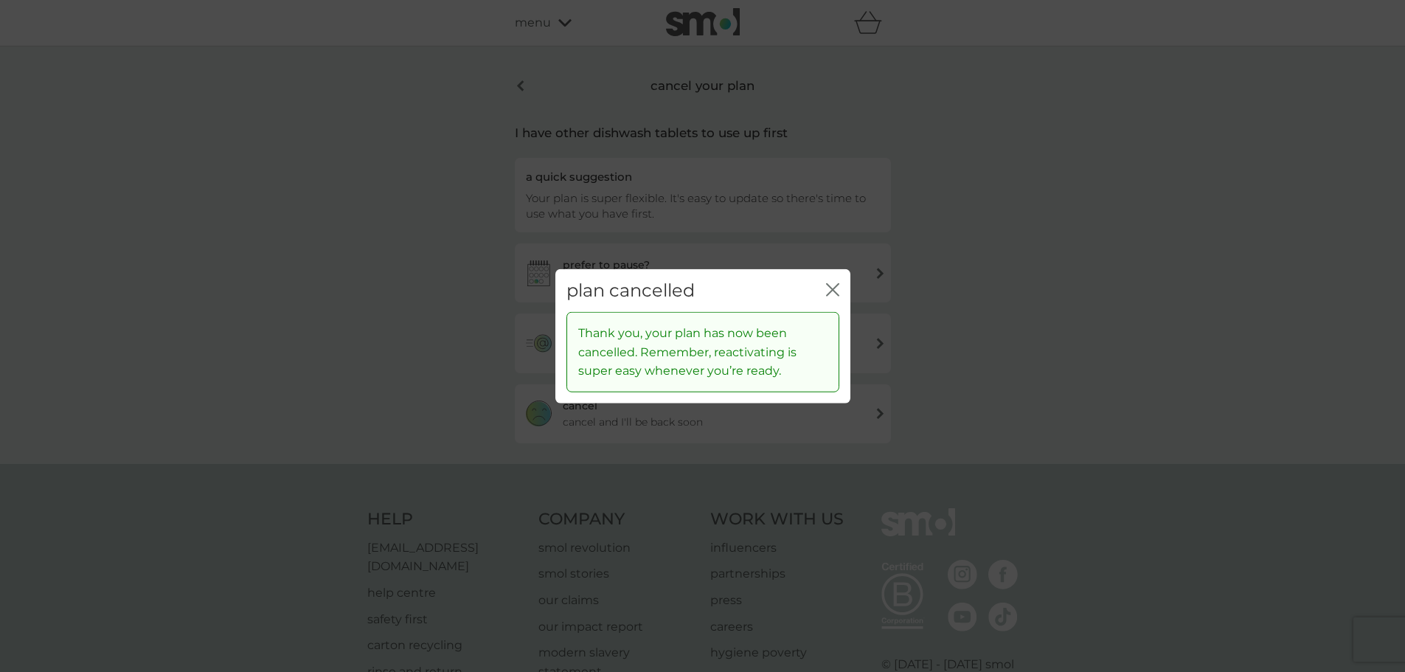
click at [833, 283] on icon "close" at bounding box center [832, 288] width 13 height 13
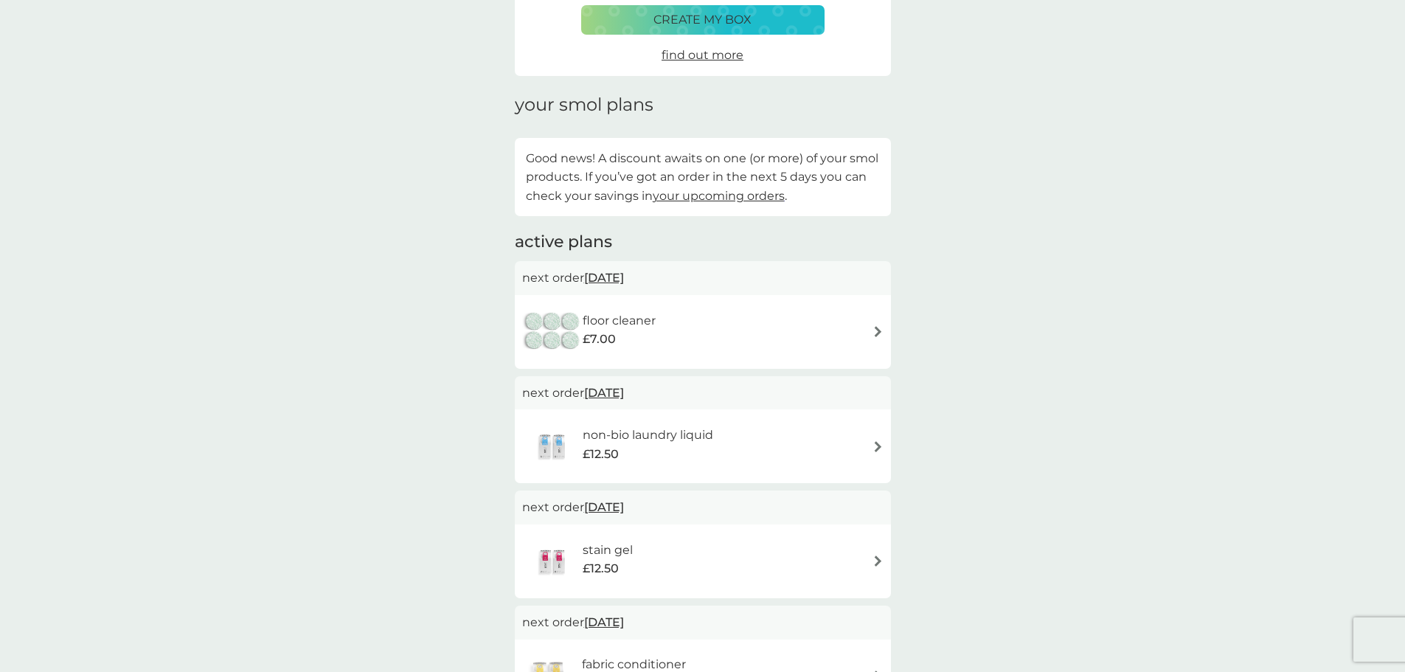
scroll to position [148, 0]
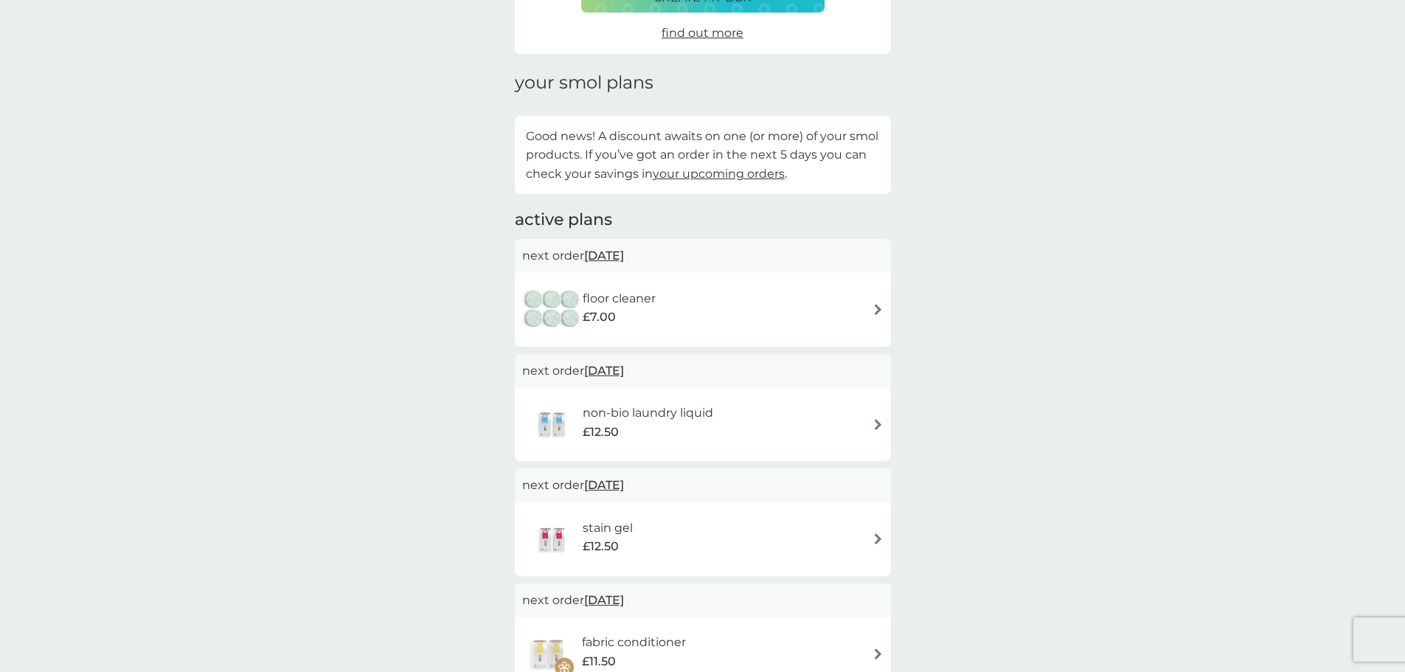
click at [833, 296] on div "floor cleaner £7.00" at bounding box center [702, 310] width 361 height 52
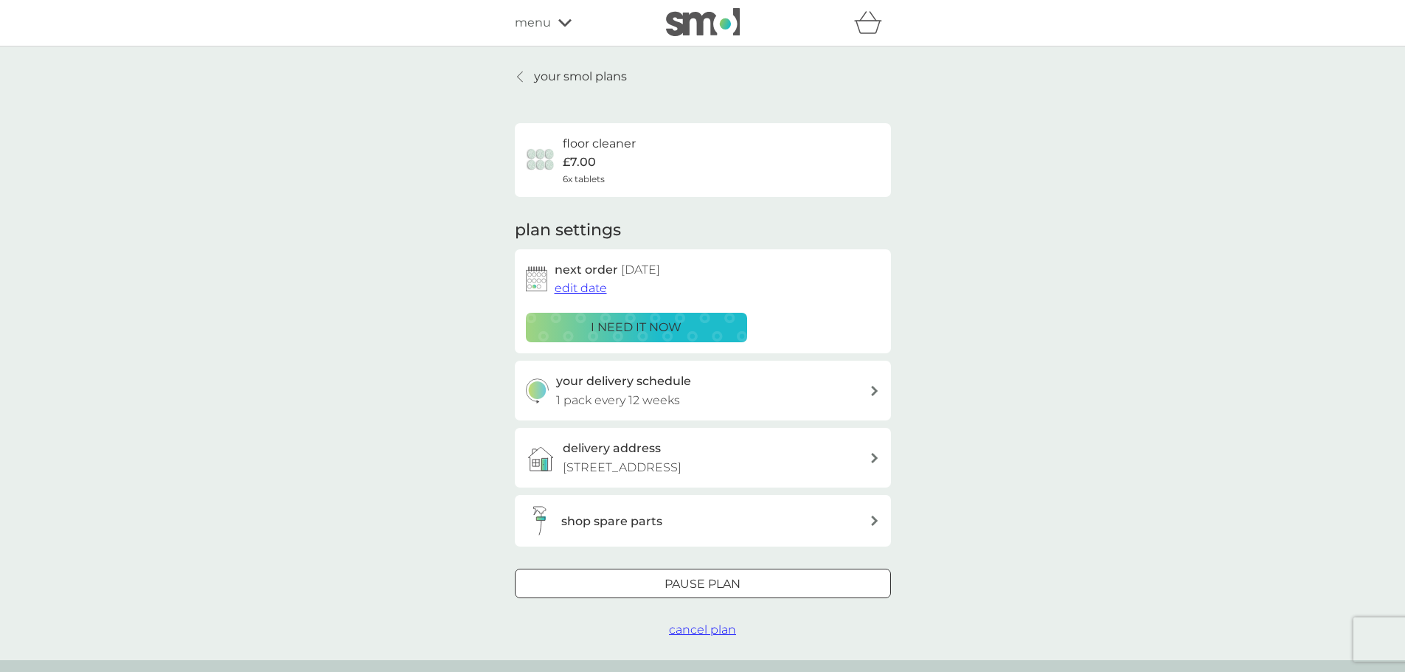
click at [709, 631] on span "cancel plan" at bounding box center [702, 629] width 67 height 14
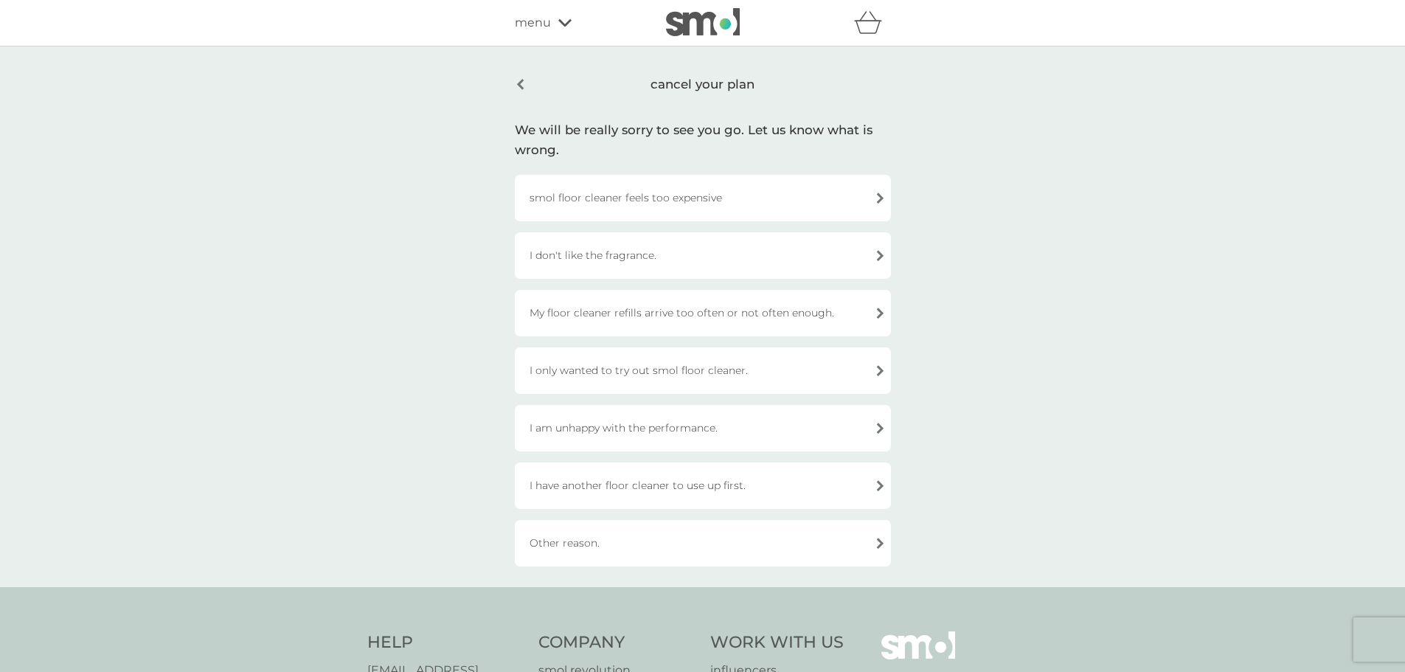
click at [675, 481] on div "I have another floor cleaner to use up first." at bounding box center [703, 485] width 376 height 46
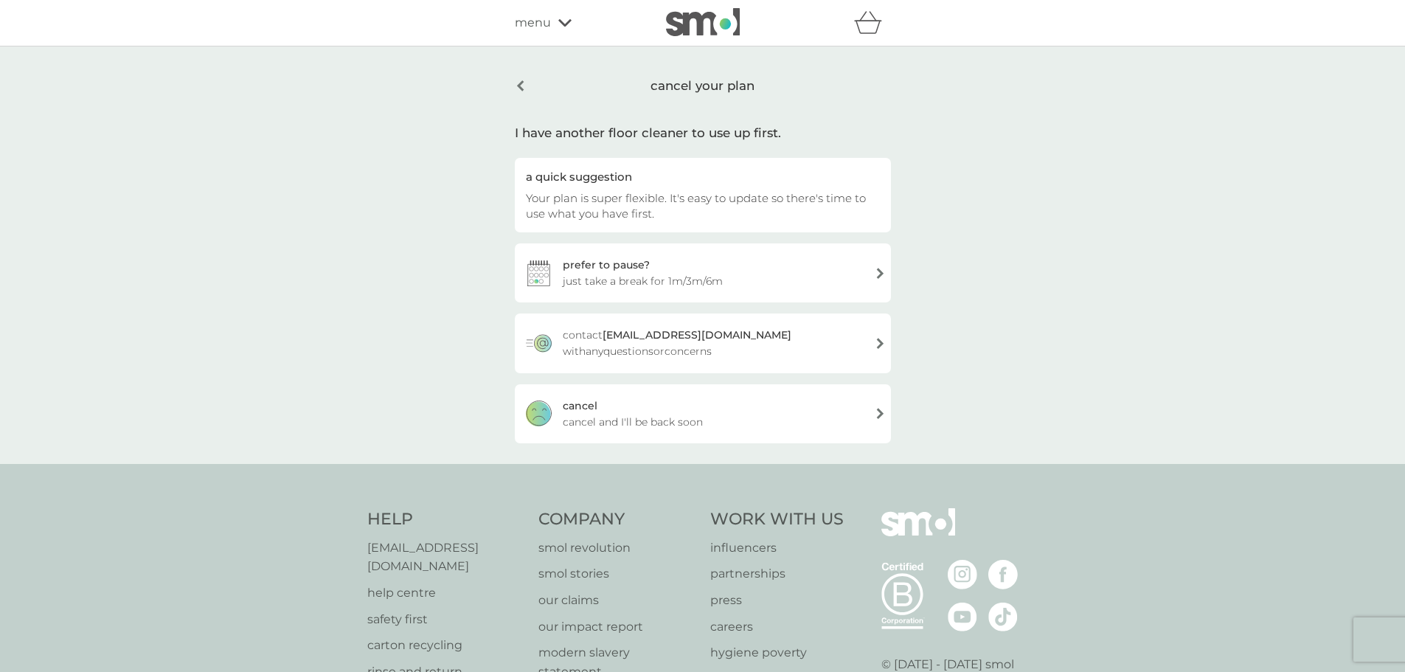
click at [653, 420] on span "cancel and I'll be back soon" at bounding box center [633, 422] width 140 height 16
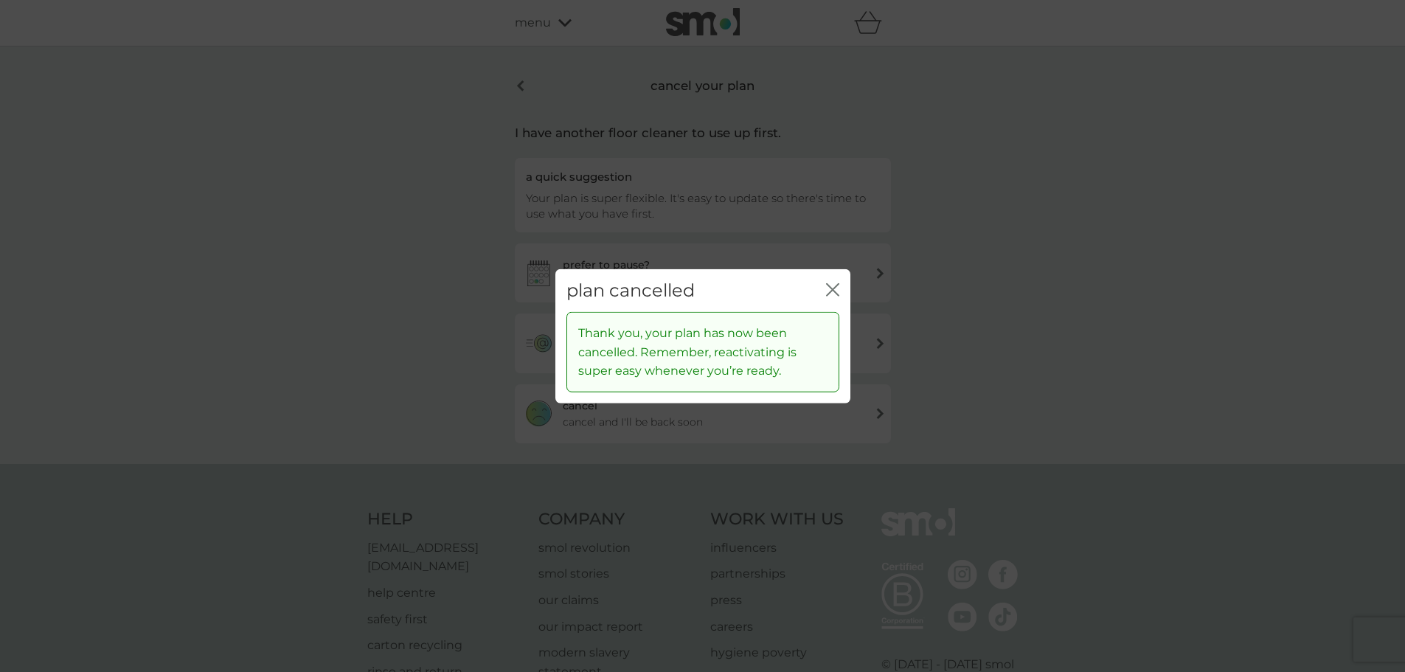
click at [834, 284] on icon "close" at bounding box center [832, 288] width 13 height 13
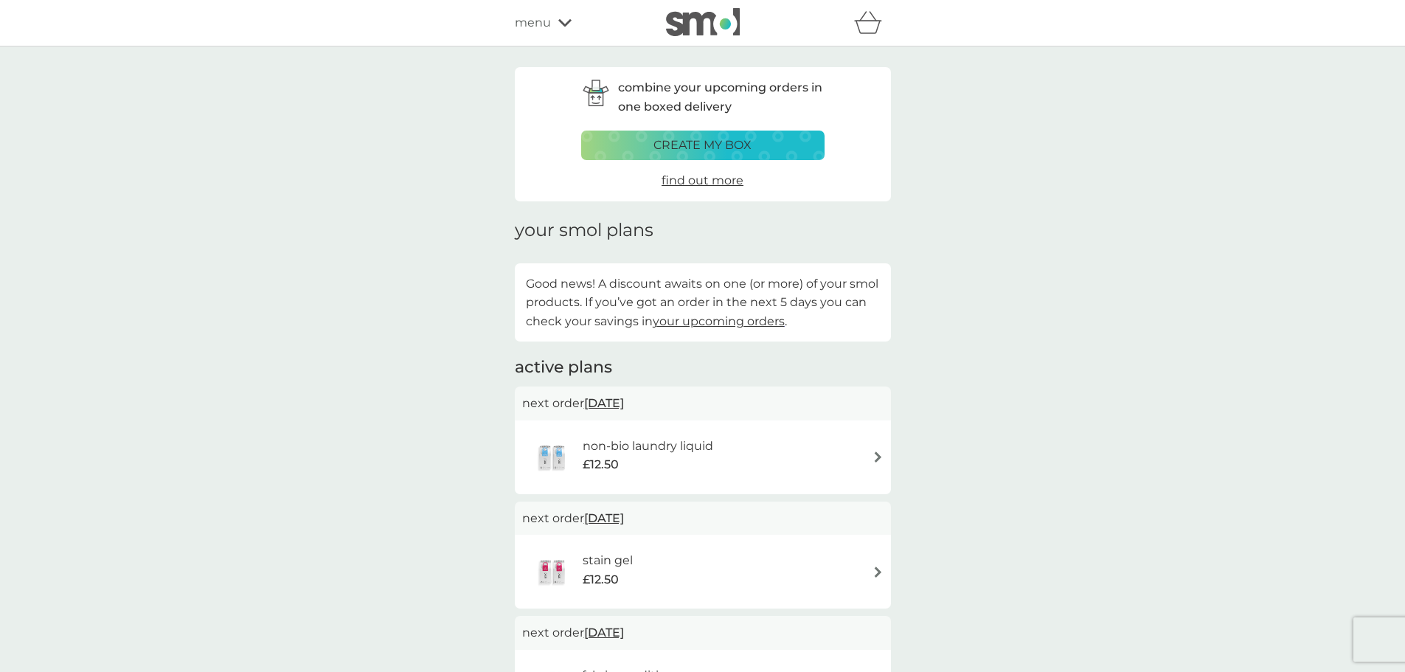
click at [687, 463] on div "£12.50" at bounding box center [648, 464] width 131 height 19
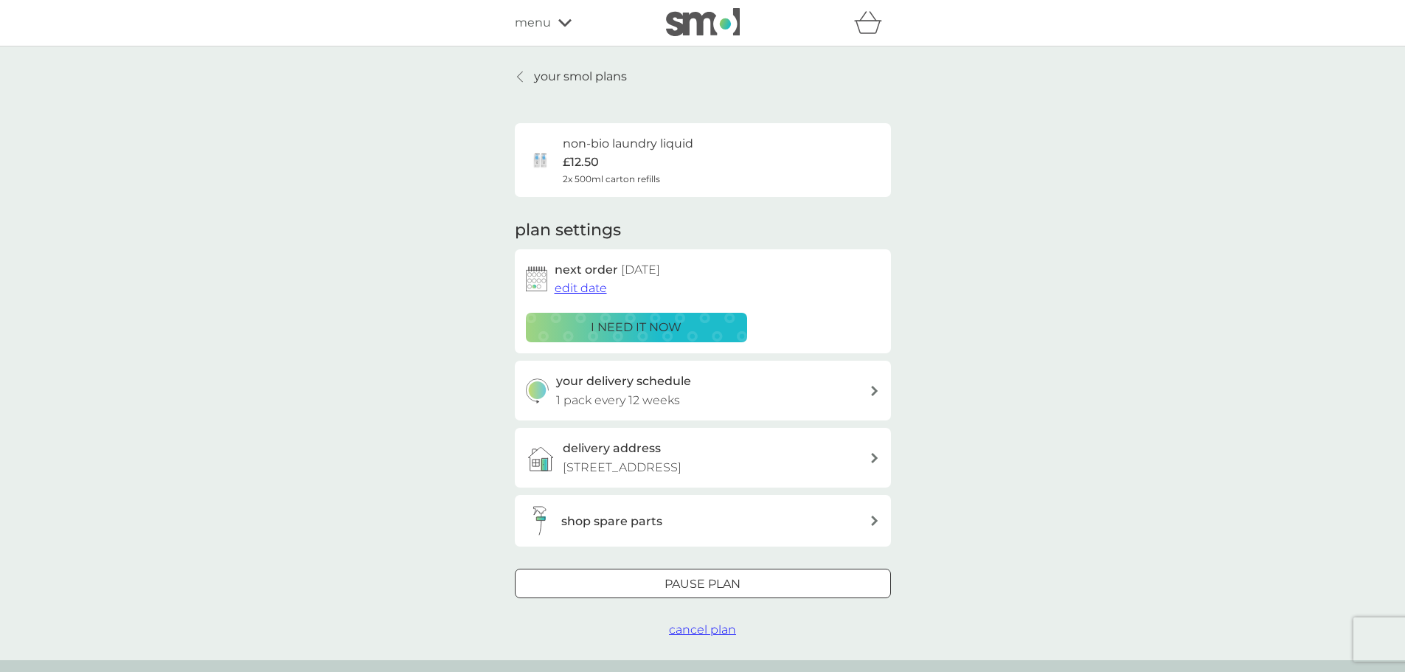
click at [695, 631] on span "cancel plan" at bounding box center [702, 629] width 67 height 14
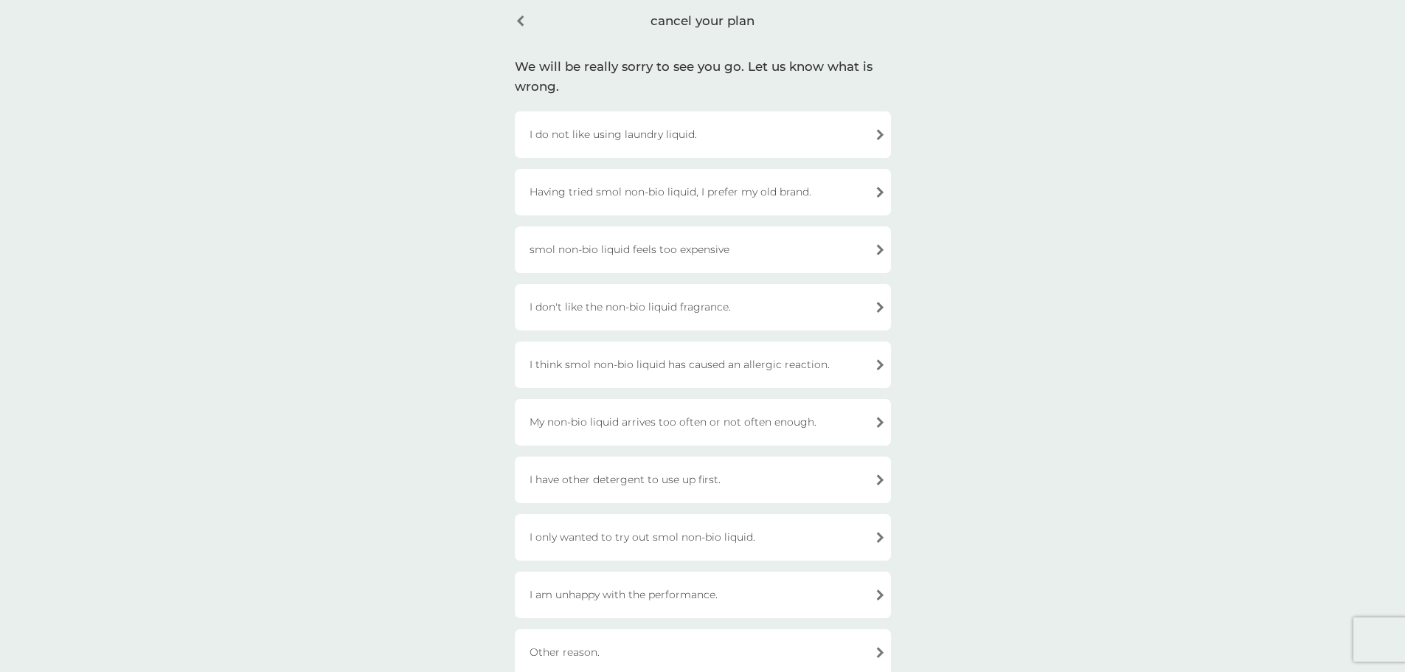
scroll to position [221, 0]
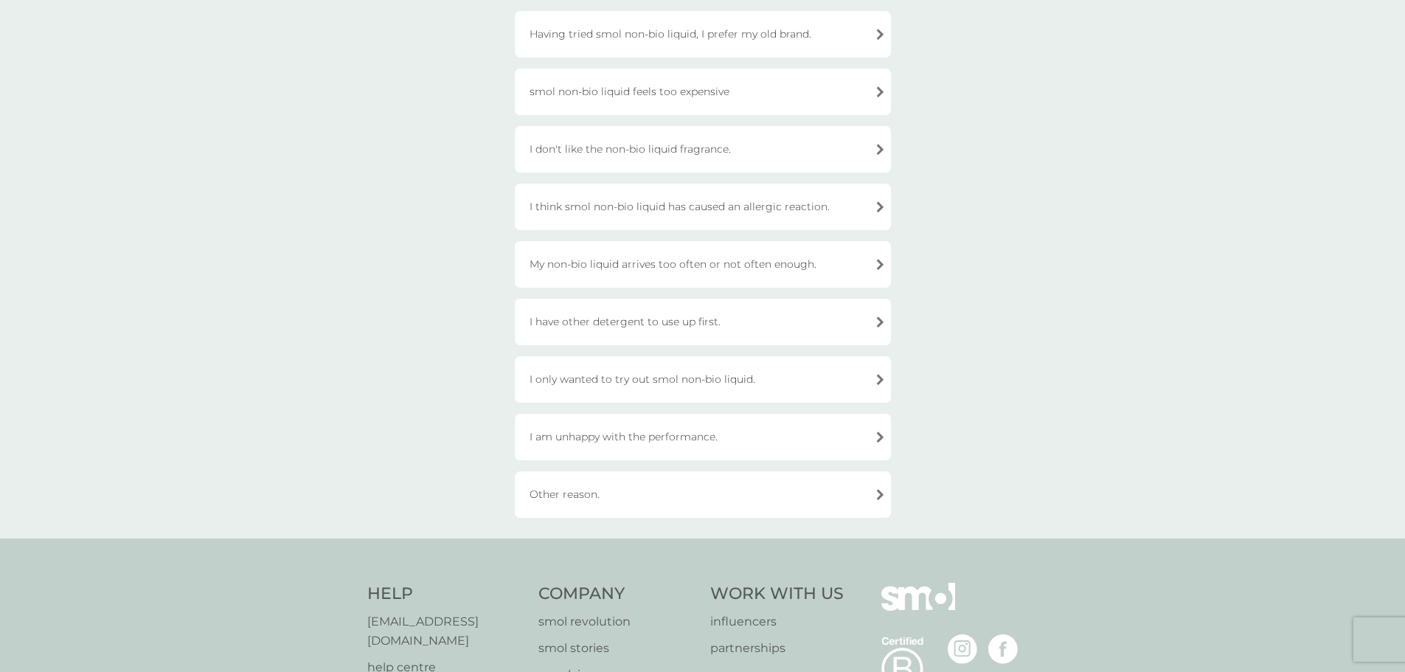
click at [681, 322] on div "I have other detergent to use up first." at bounding box center [703, 322] width 376 height 46
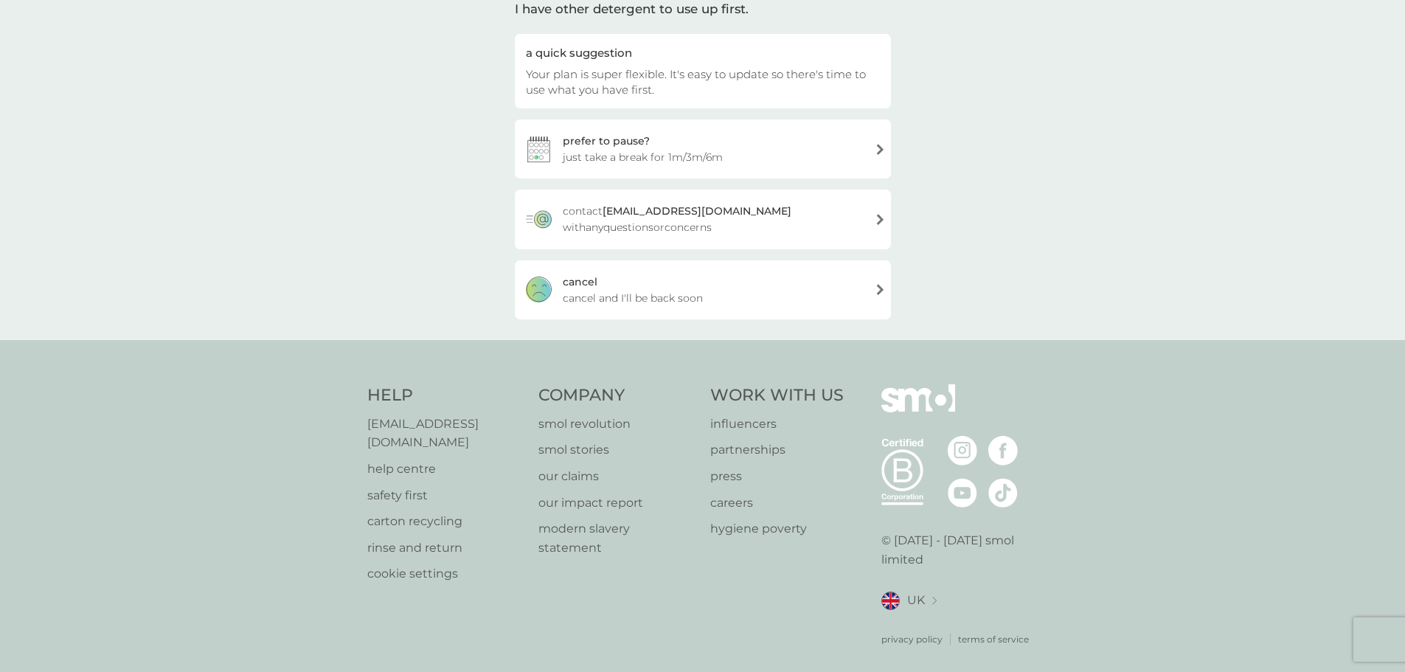
click at [638, 288] on div "[PERSON_NAME] and I'll be back soon" at bounding box center [703, 289] width 376 height 59
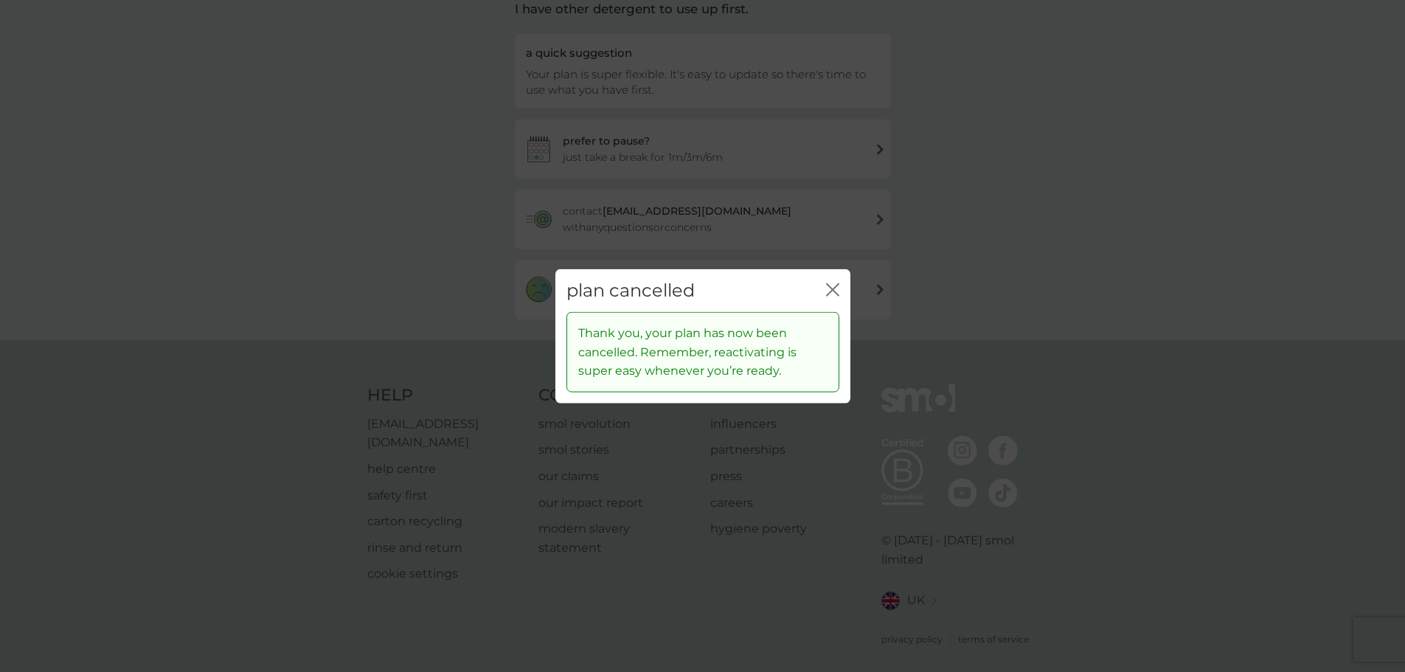
click at [840, 284] on div "plan cancelled close" at bounding box center [702, 290] width 295 height 44
click at [830, 294] on icon "close" at bounding box center [832, 288] width 13 height 13
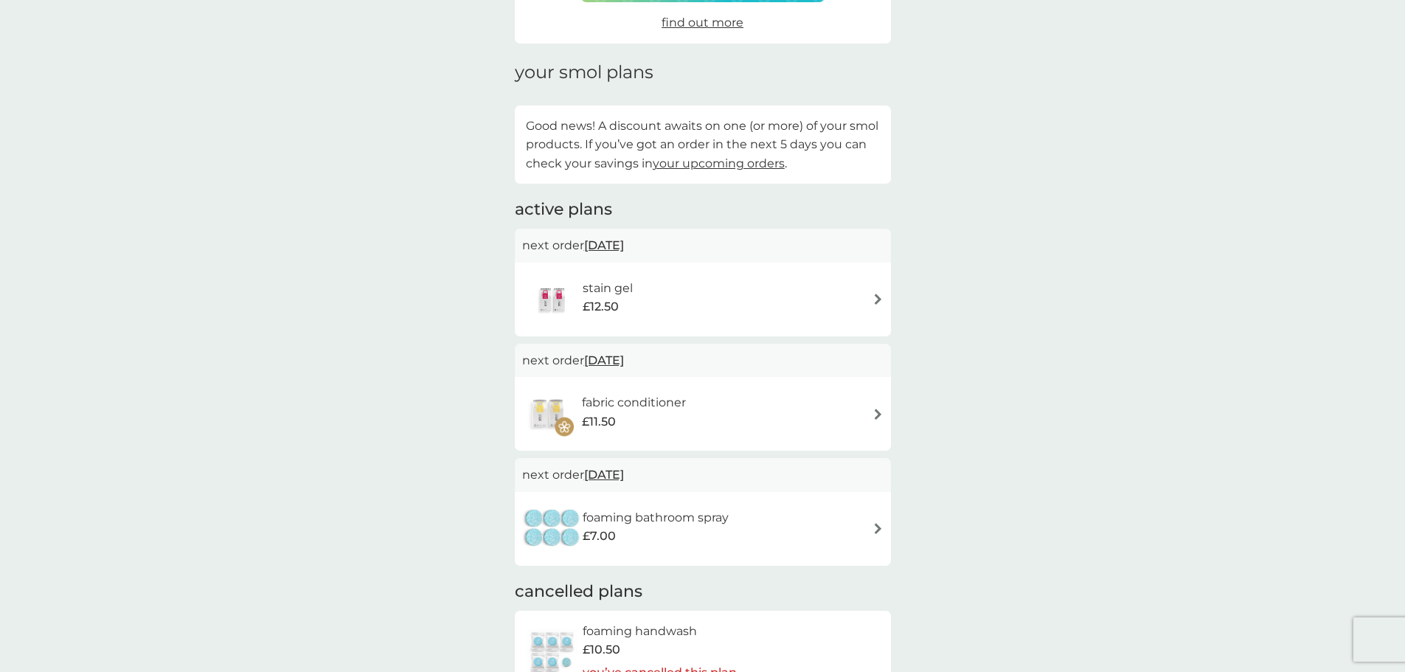
scroll to position [148, 0]
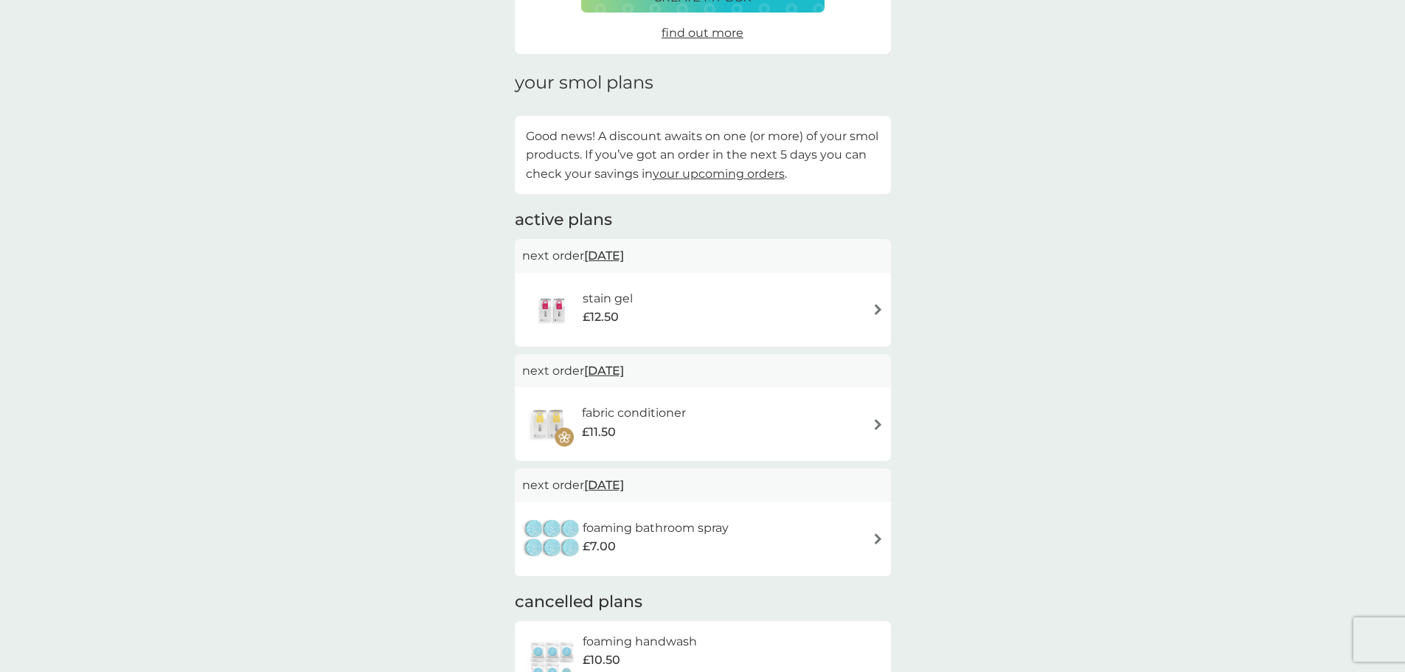
click at [743, 302] on div "stain gel £12.50" at bounding box center [702, 310] width 361 height 52
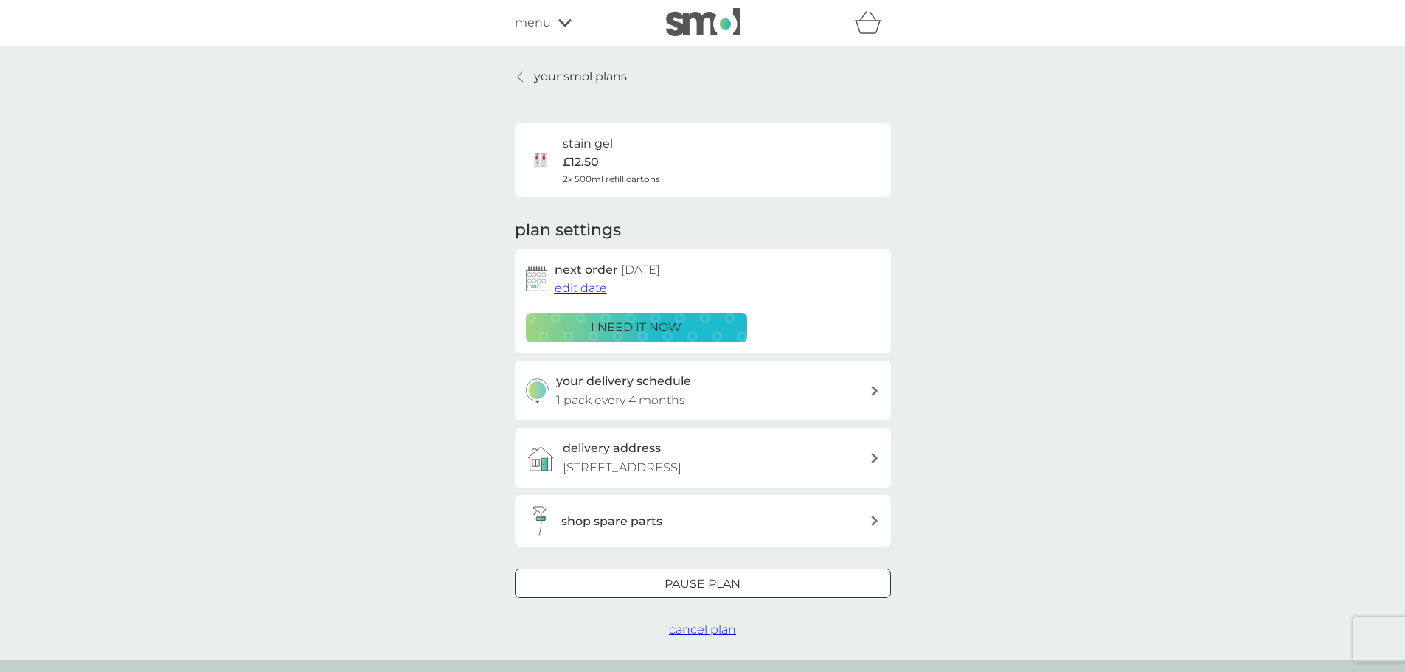
click at [701, 635] on span "cancel plan" at bounding box center [702, 629] width 67 height 14
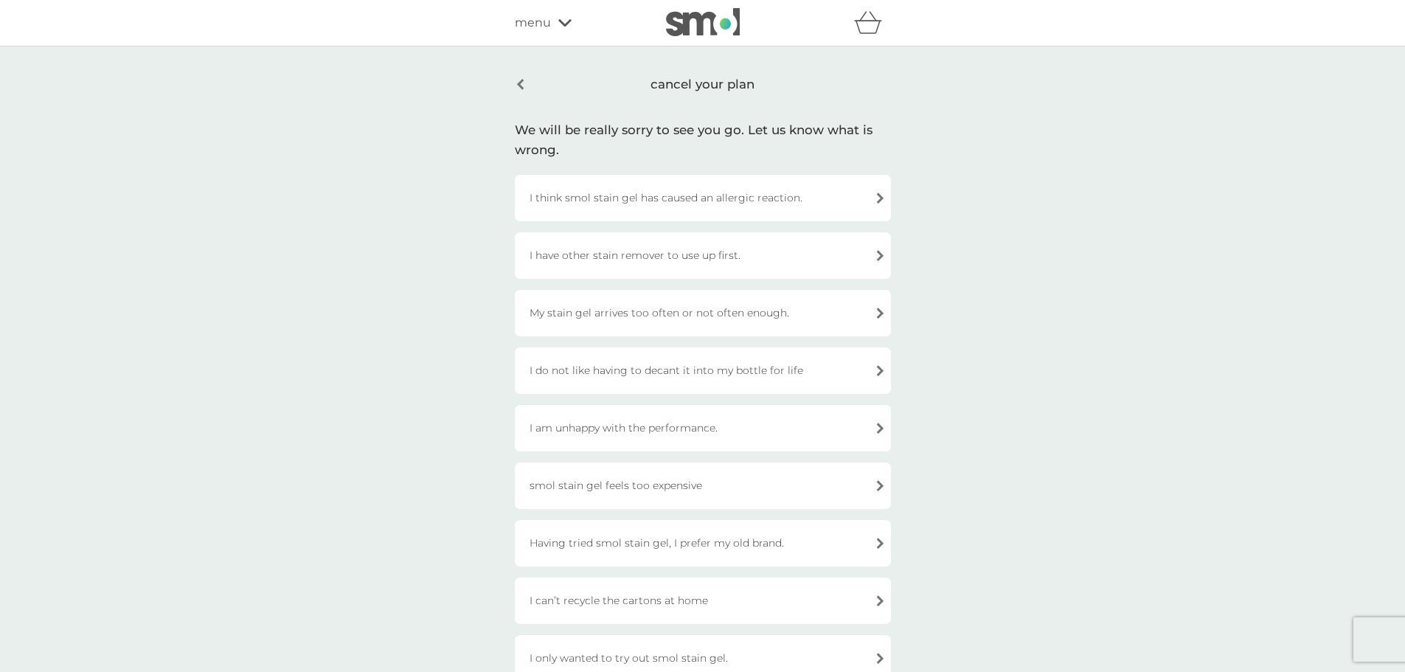
click at [683, 245] on div "I have other stain remover to use up first." at bounding box center [703, 255] width 376 height 46
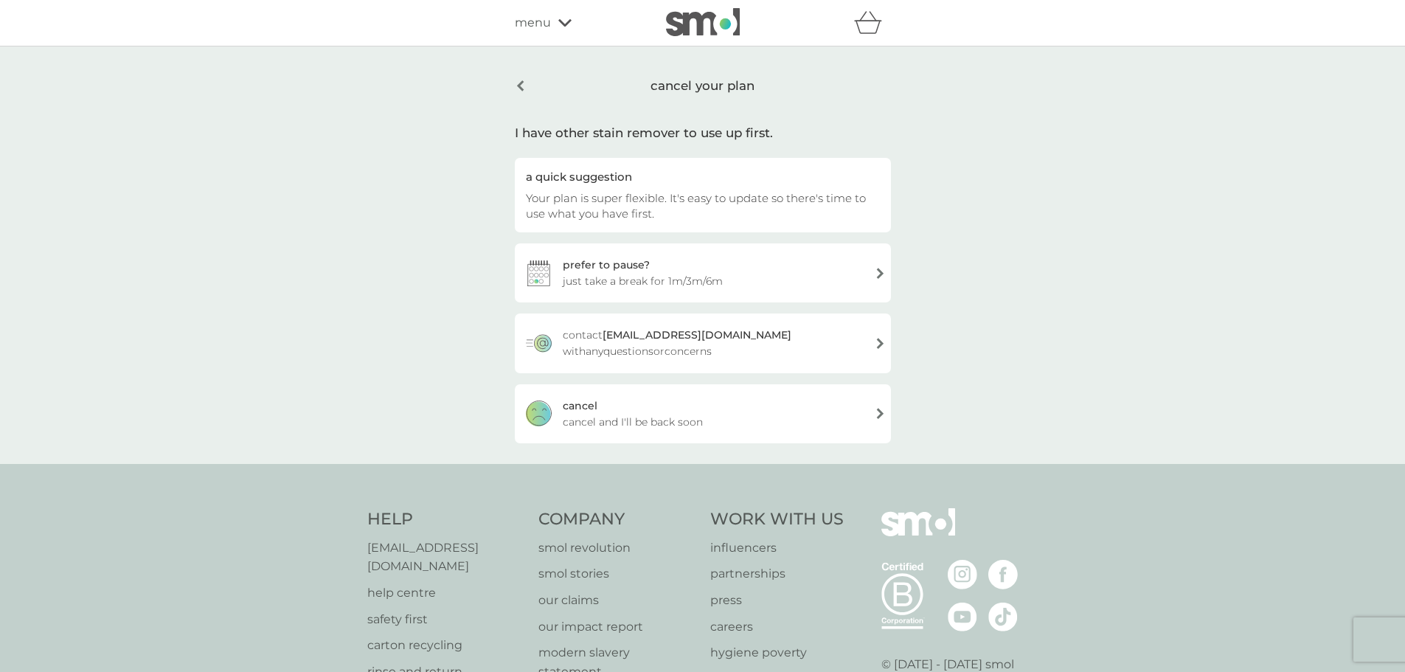
click at [630, 426] on span "cancel and I'll be back soon" at bounding box center [633, 422] width 140 height 16
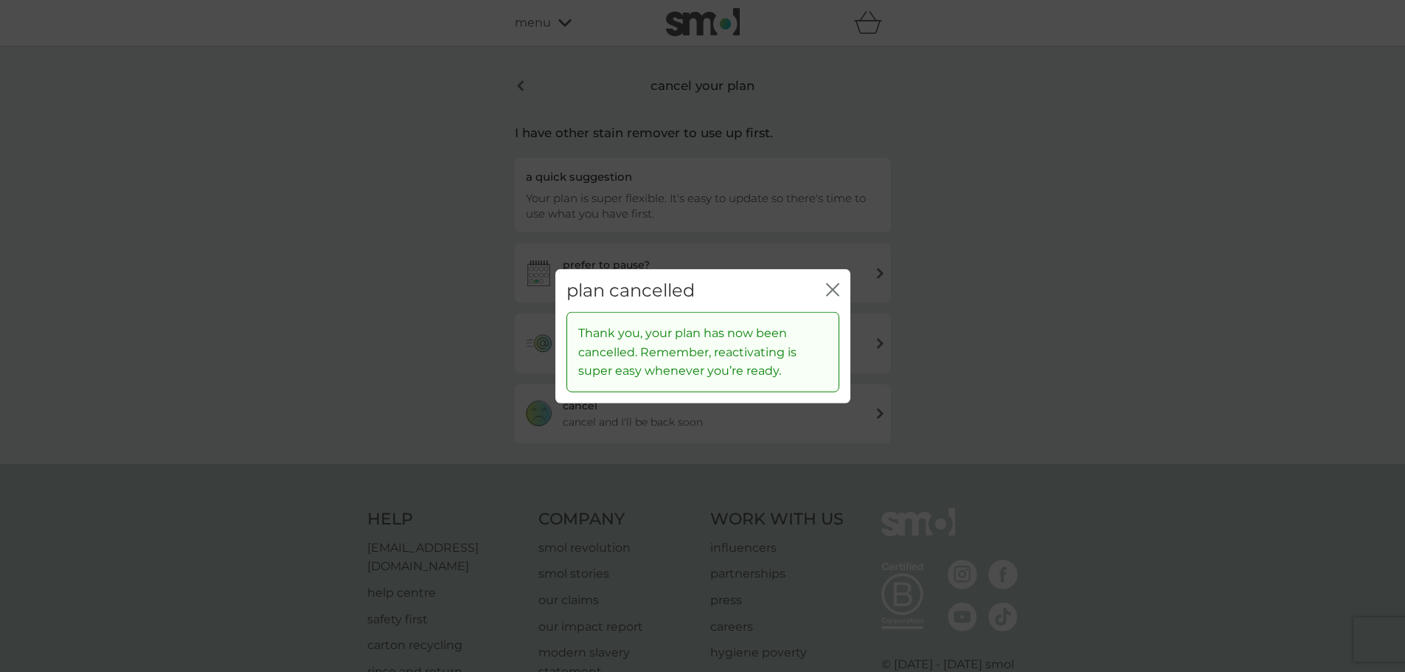
click at [830, 287] on icon "close" at bounding box center [830, 289] width 6 height 12
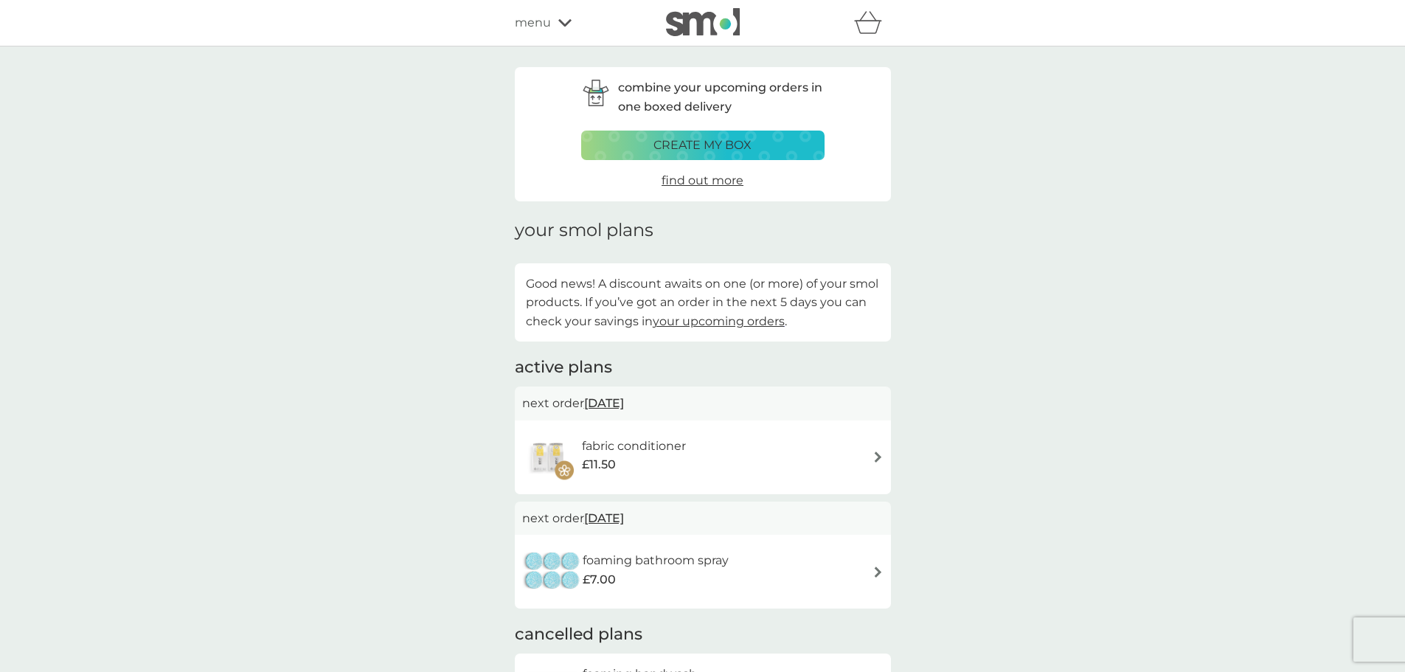
click at [679, 458] on div "£11.50" at bounding box center [634, 464] width 104 height 19
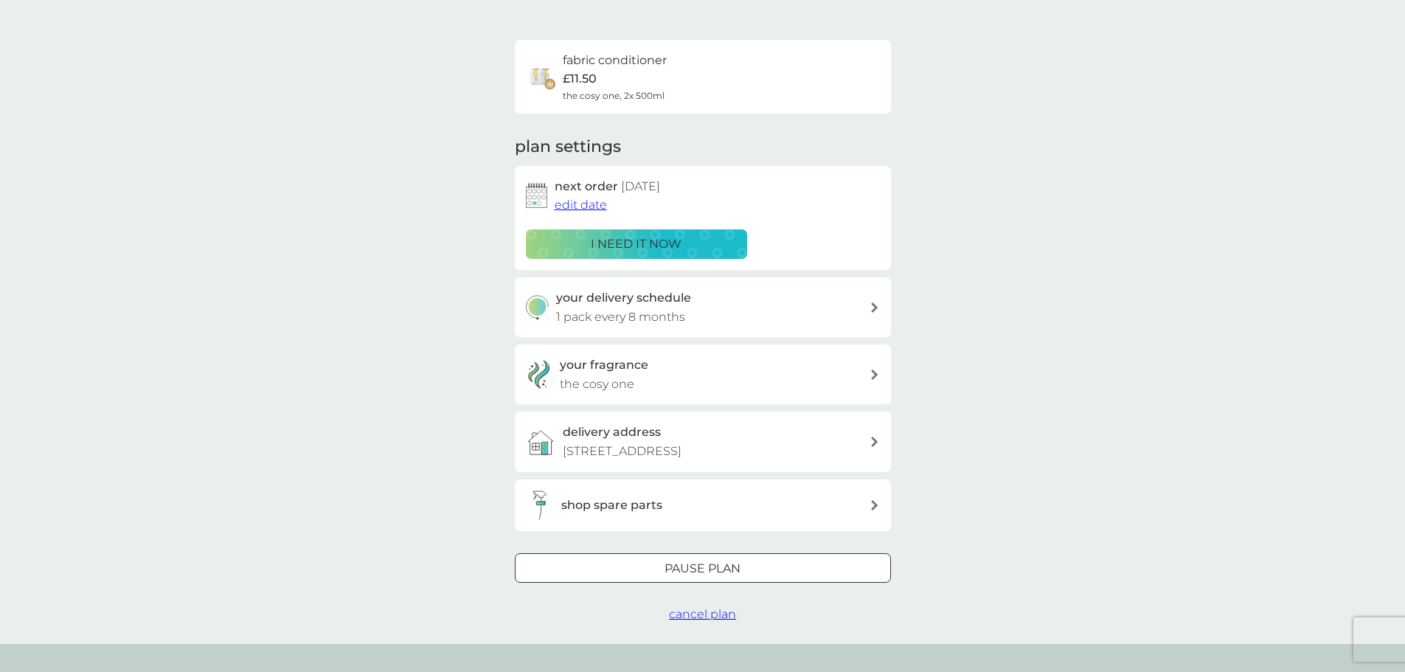
scroll to position [221, 0]
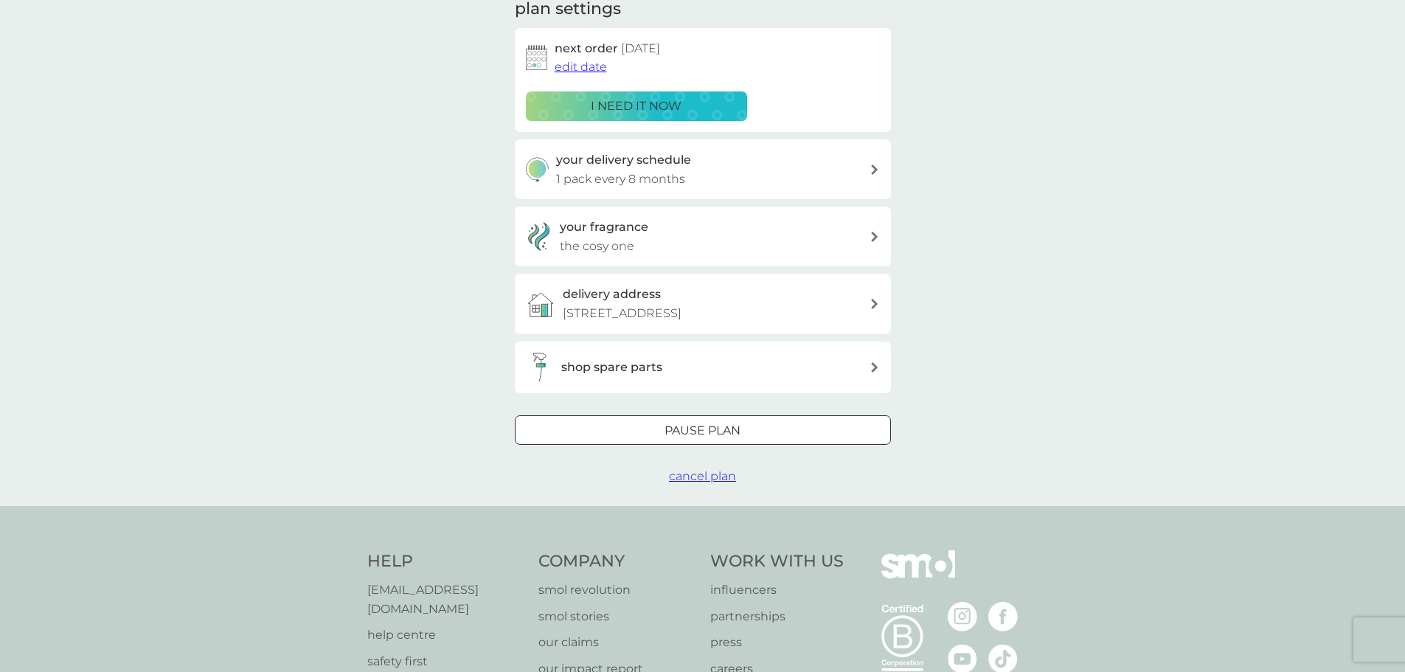
click at [705, 473] on span "cancel plan" at bounding box center [702, 476] width 67 height 14
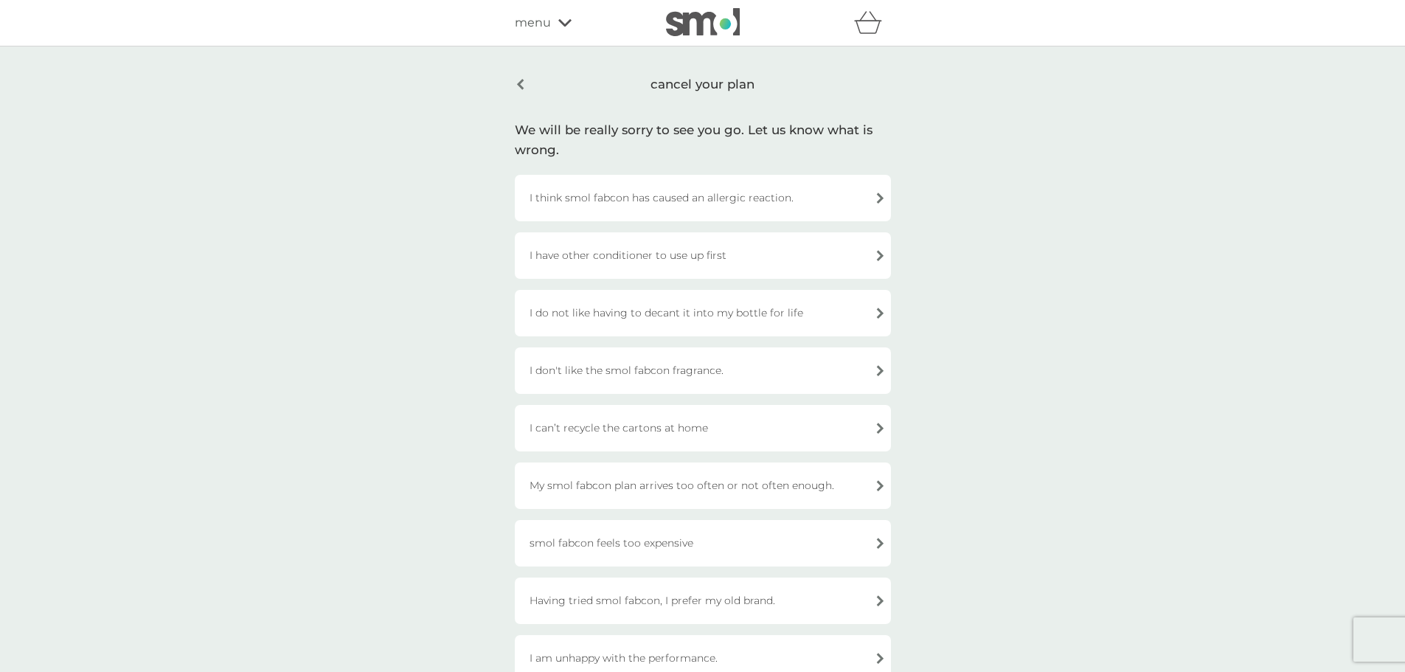
click at [682, 256] on div "I have other conditioner to use up first" at bounding box center [703, 255] width 376 height 46
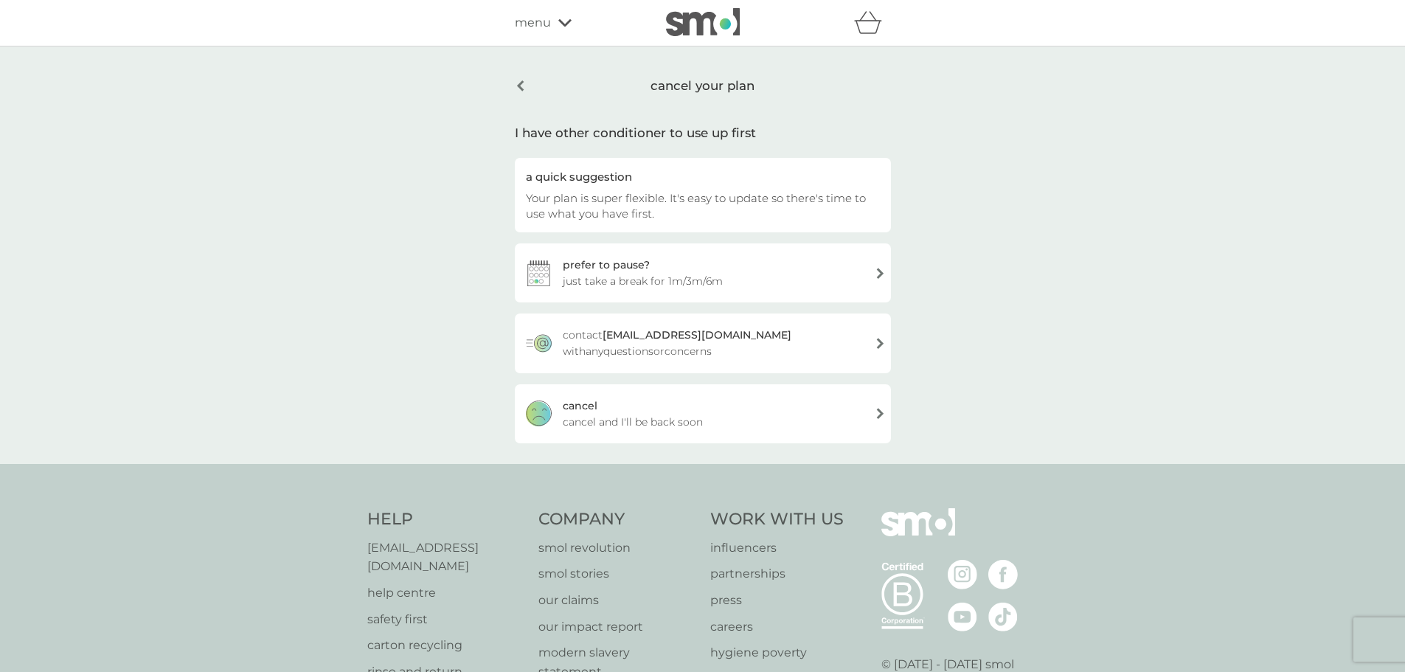
click at [684, 403] on div "[PERSON_NAME] and I'll be back soon" at bounding box center [703, 413] width 376 height 59
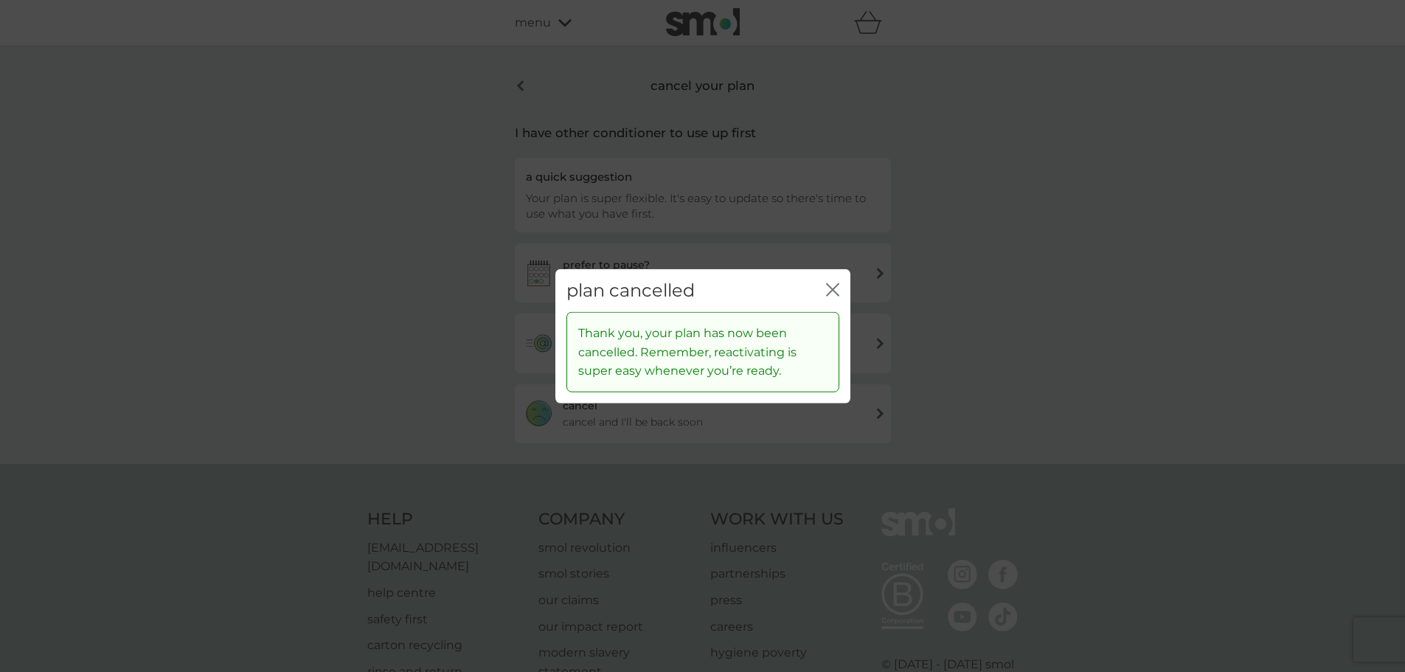
click at [828, 292] on icon "close" at bounding box center [832, 288] width 13 height 13
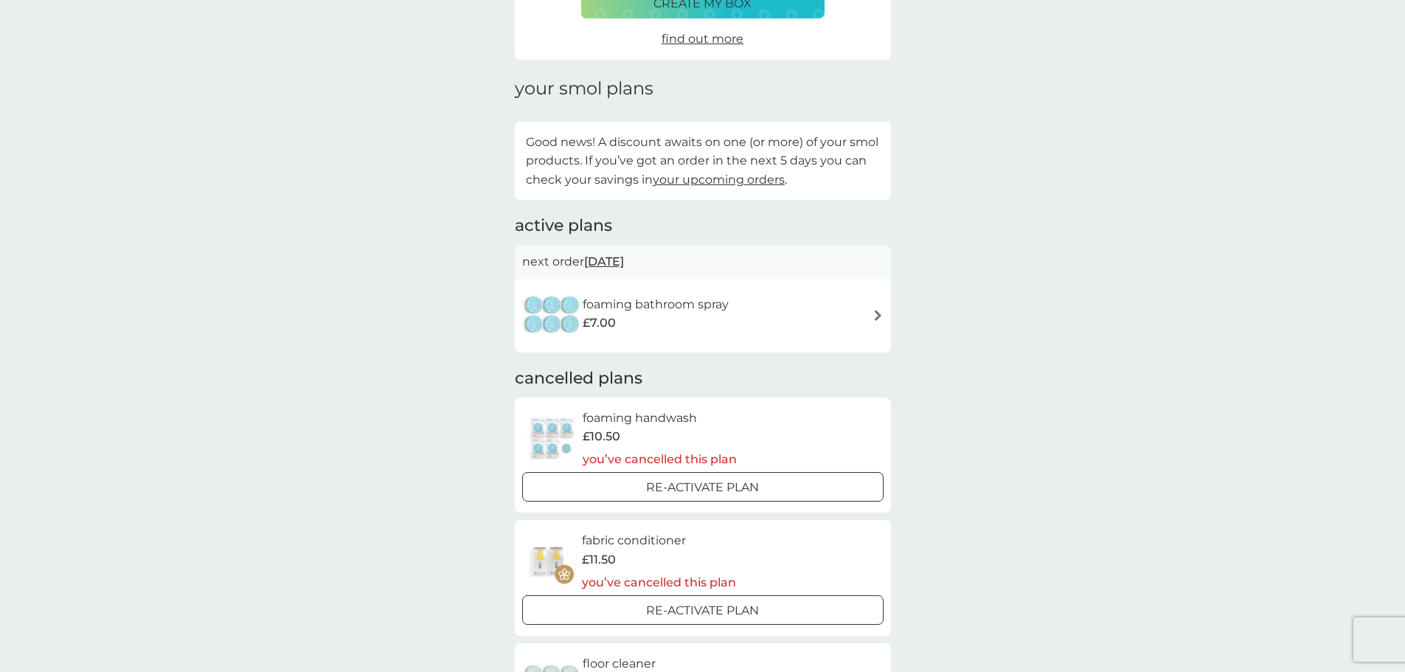
scroll to position [148, 0]
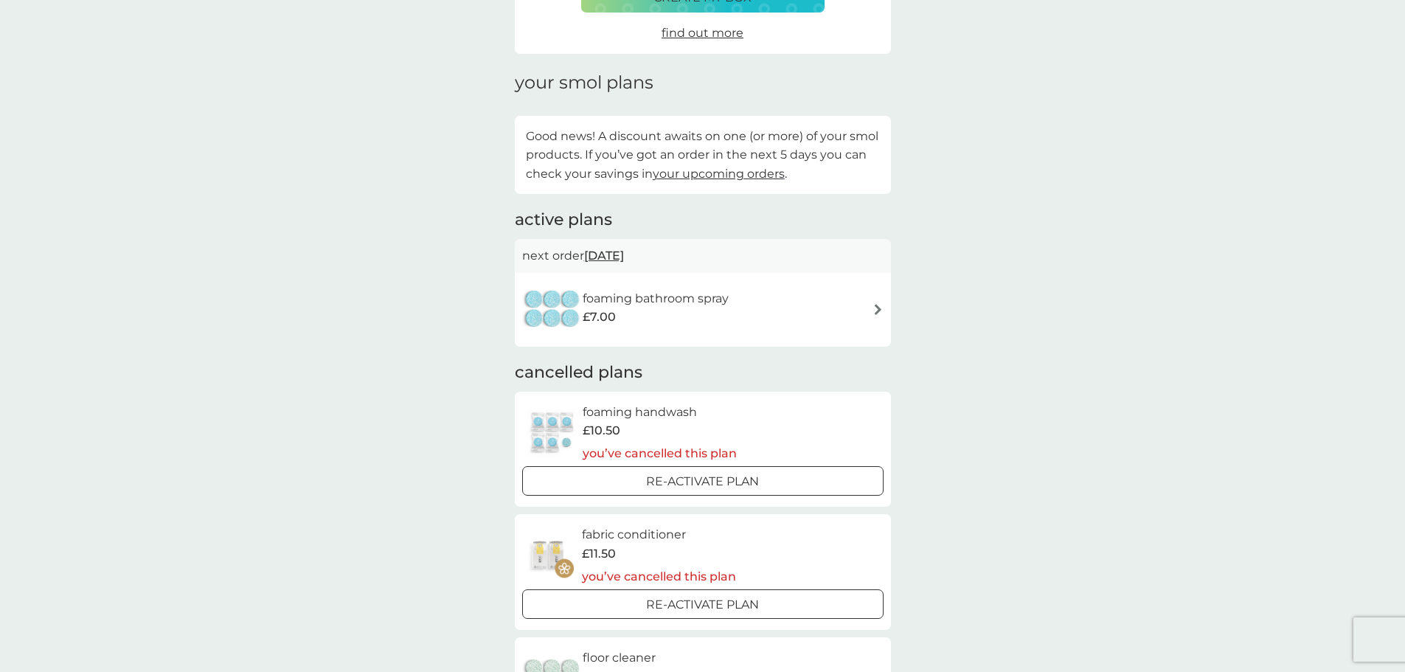
click at [805, 325] on div "foaming bathroom spray £7.00" at bounding box center [702, 310] width 361 height 52
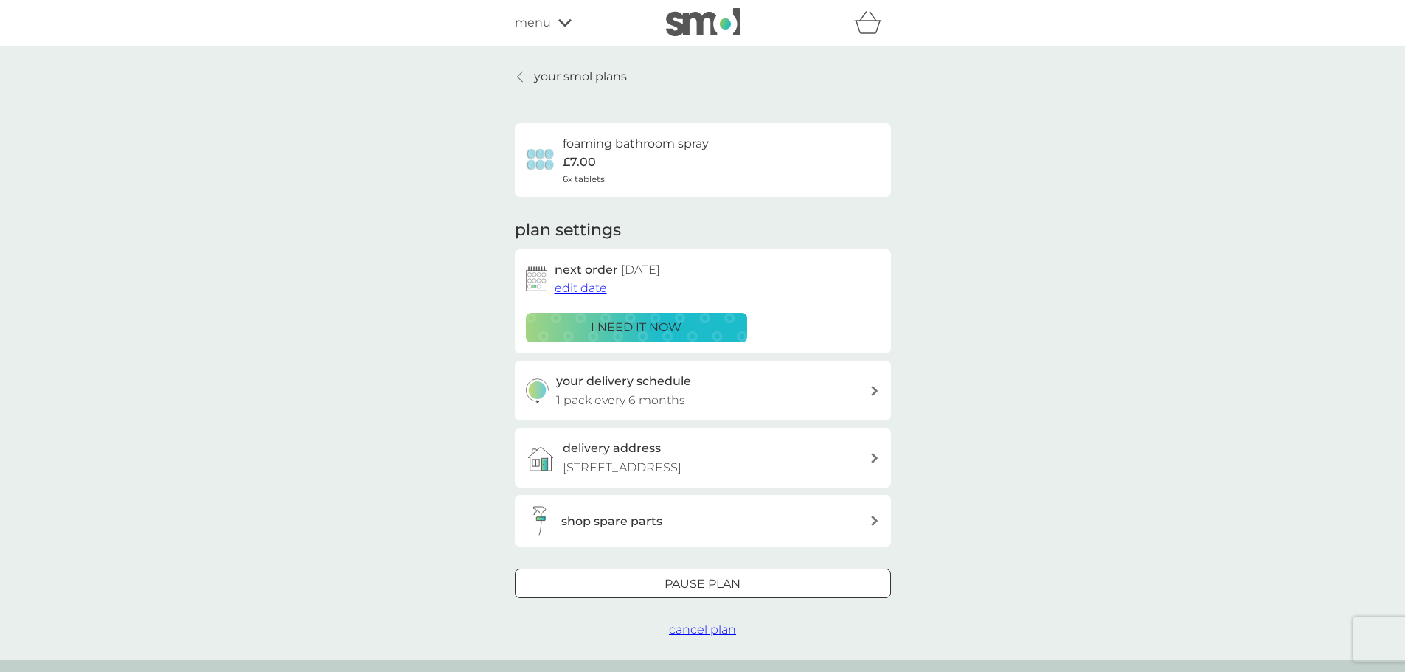
click at [726, 630] on span "cancel plan" at bounding box center [702, 629] width 67 height 14
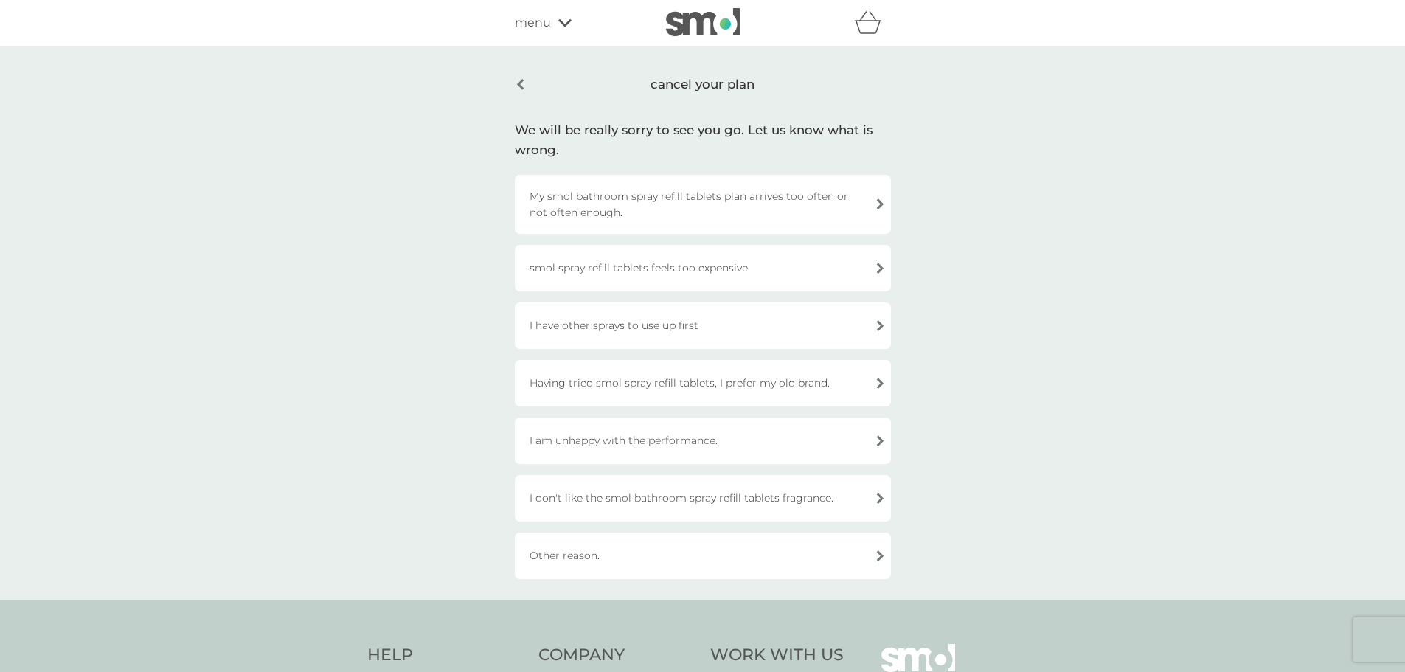
click at [689, 327] on div "I have other sprays to use up first" at bounding box center [703, 325] width 376 height 46
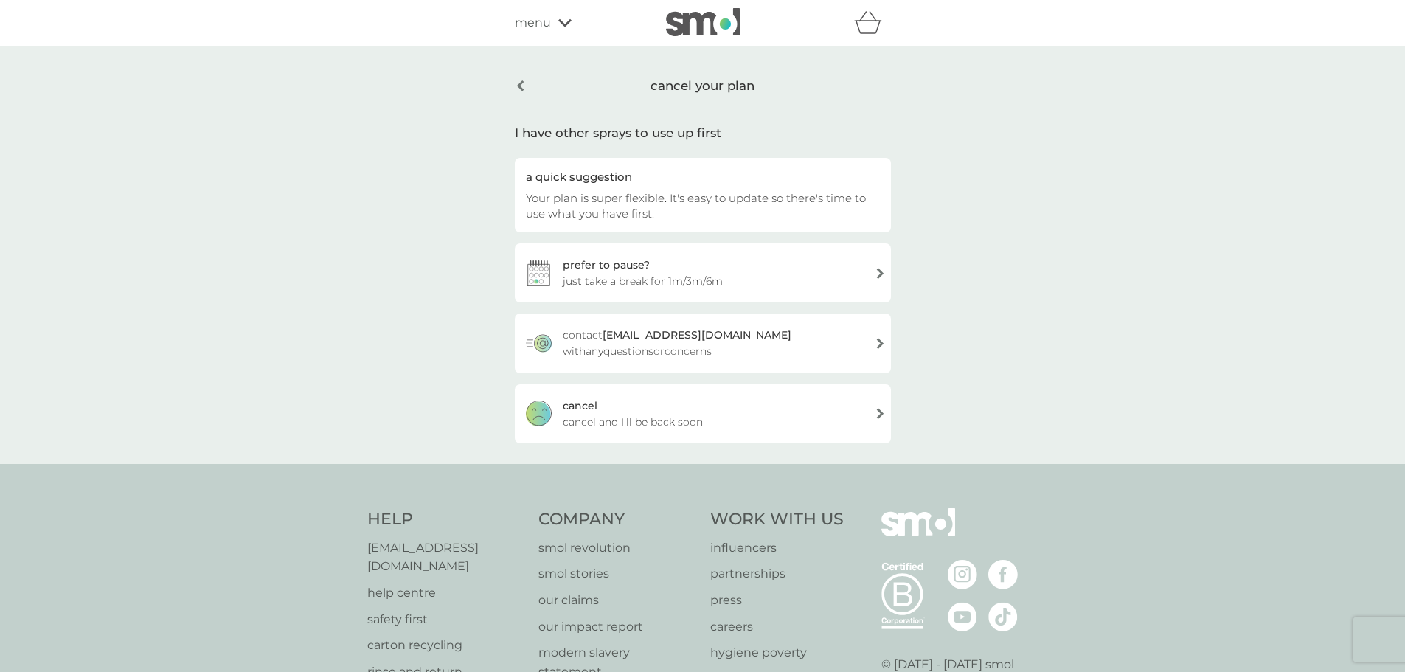
click at [672, 433] on div "[PERSON_NAME] and I'll be back soon" at bounding box center [703, 413] width 376 height 59
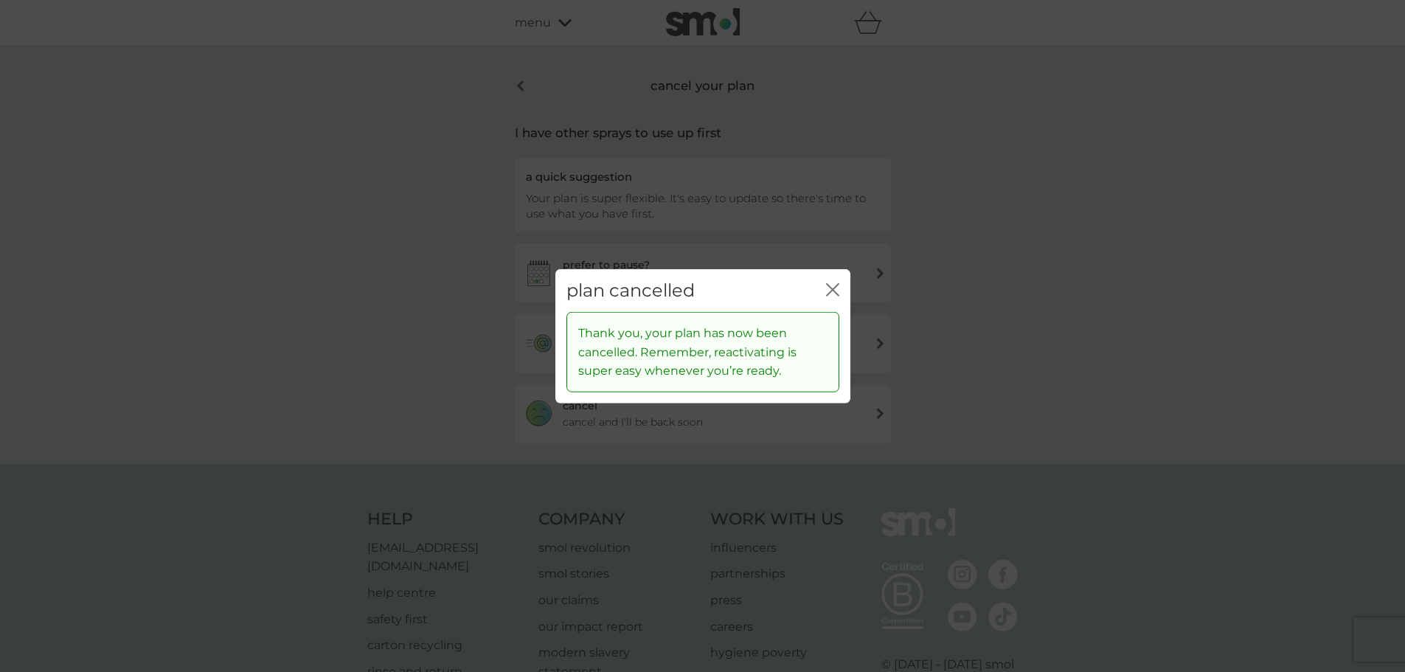
click at [838, 287] on icon "close" at bounding box center [832, 288] width 13 height 13
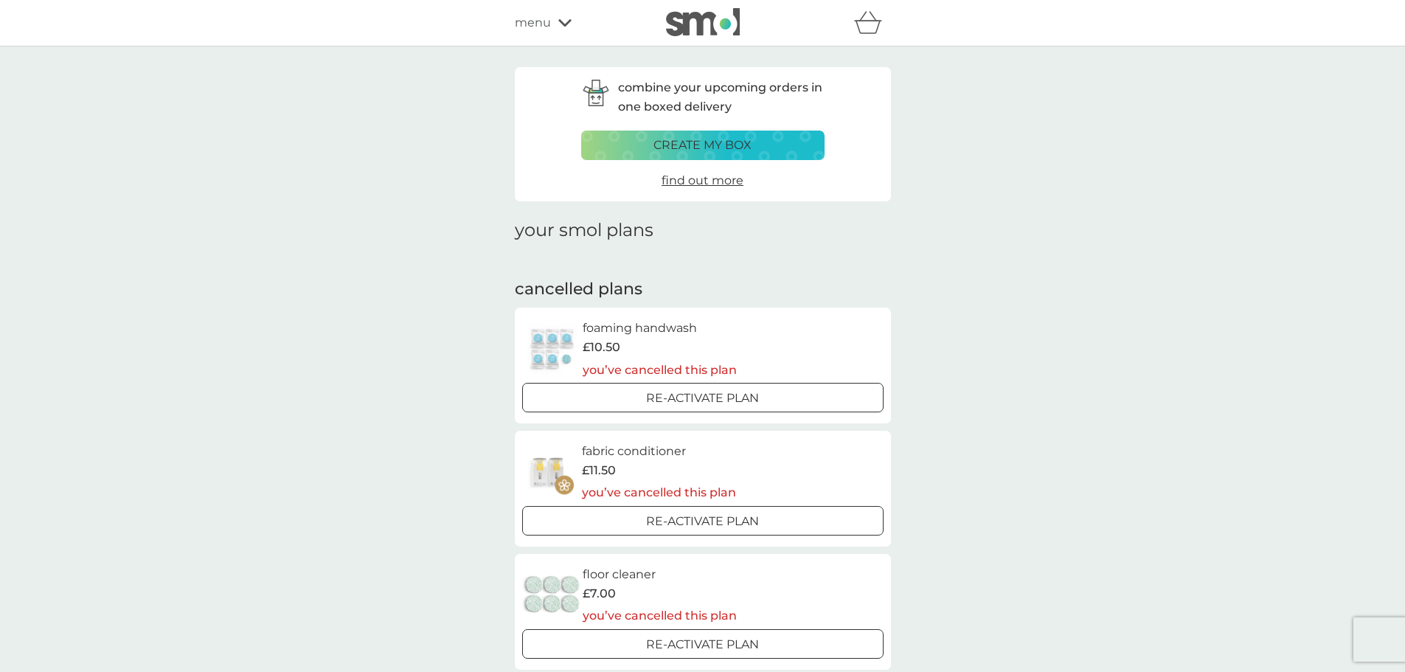
click at [711, 28] on img at bounding box center [703, 22] width 74 height 28
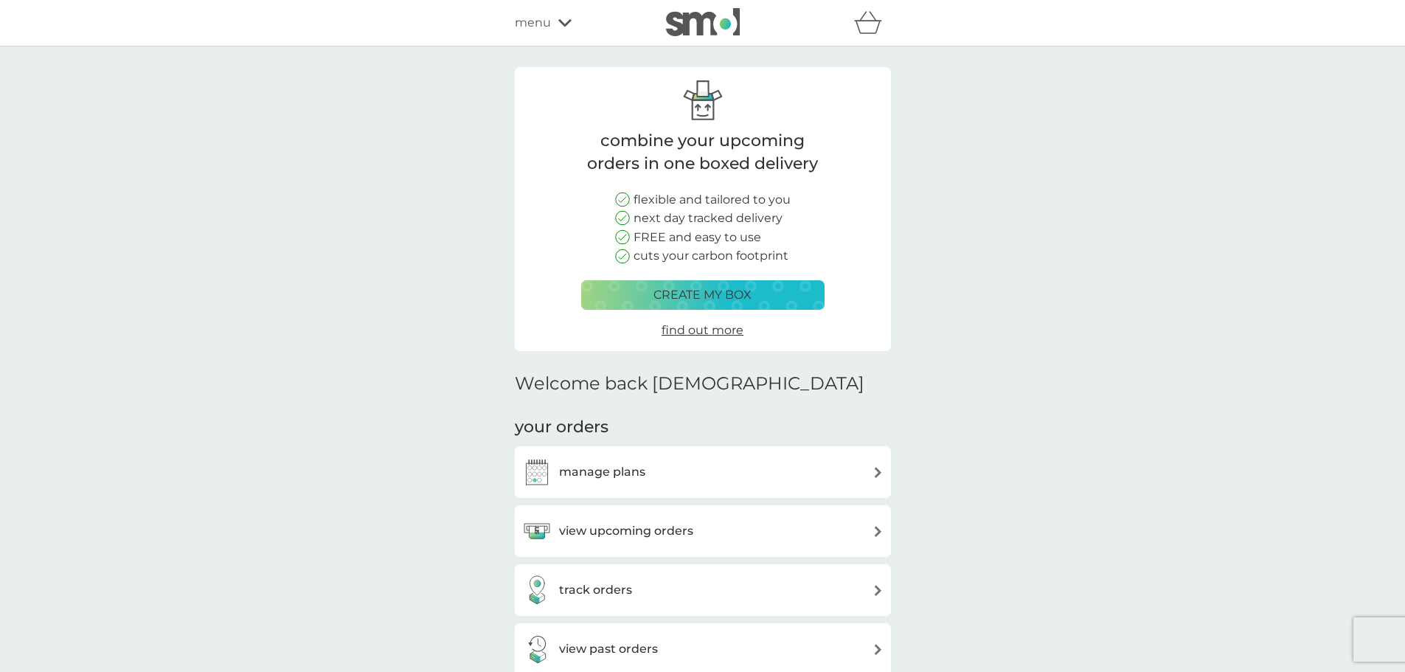
click at [649, 474] on div "manage plans" at bounding box center [702, 472] width 361 height 30
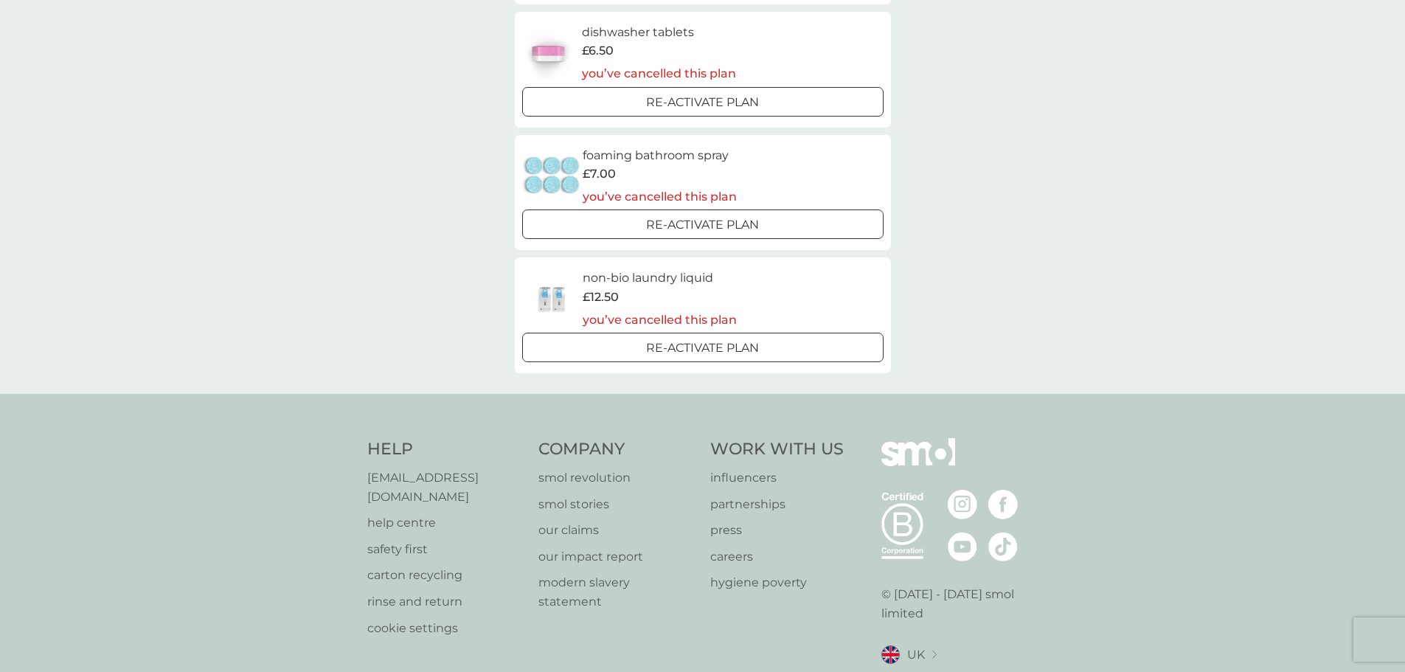
scroll to position [1211, 0]
